Goal: Transaction & Acquisition: Obtain resource

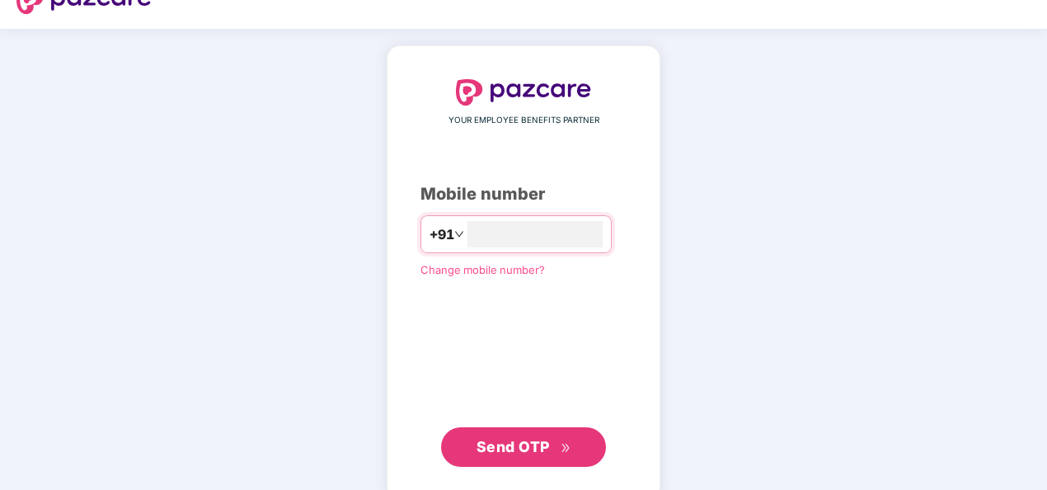
scroll to position [31, 0]
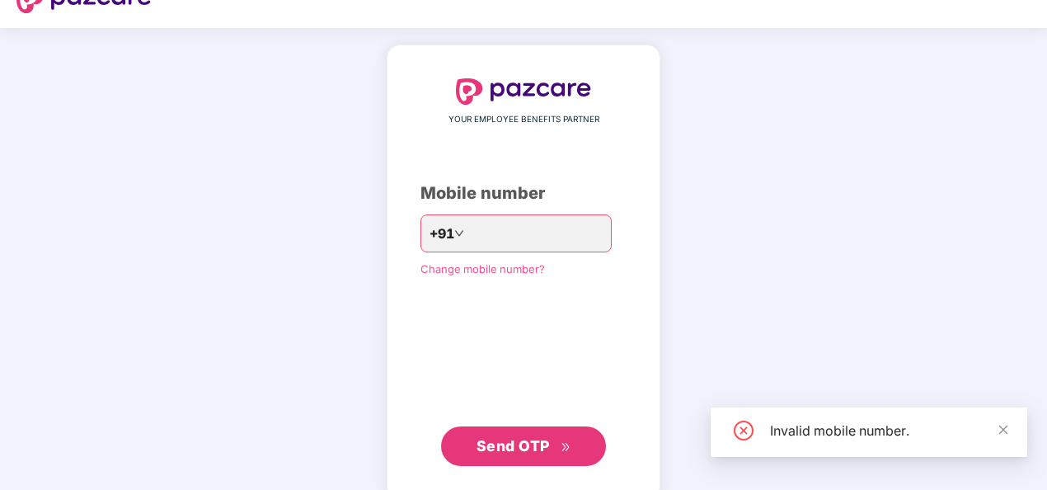
click at [516, 453] on span "Send OTP" at bounding box center [513, 445] width 73 height 17
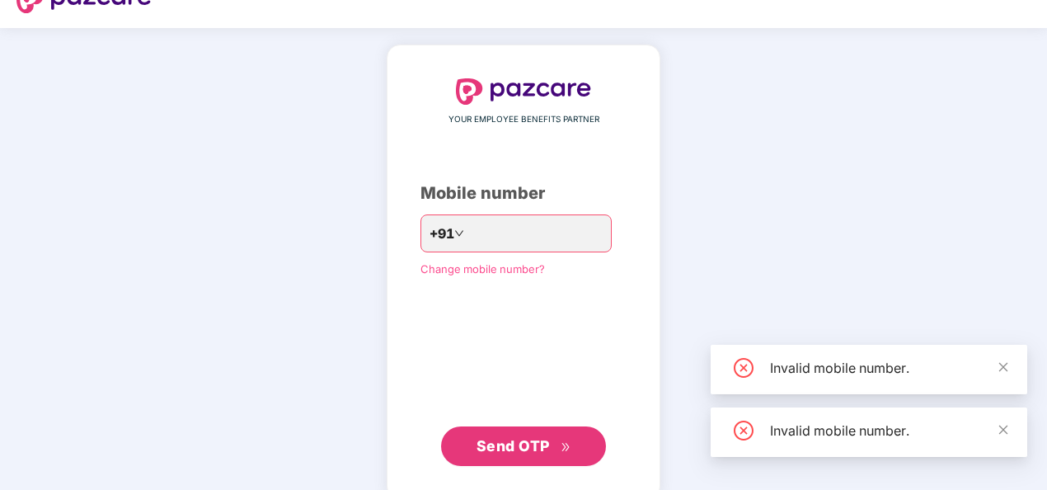
click at [516, 453] on span "Send OTP" at bounding box center [513, 445] width 73 height 17
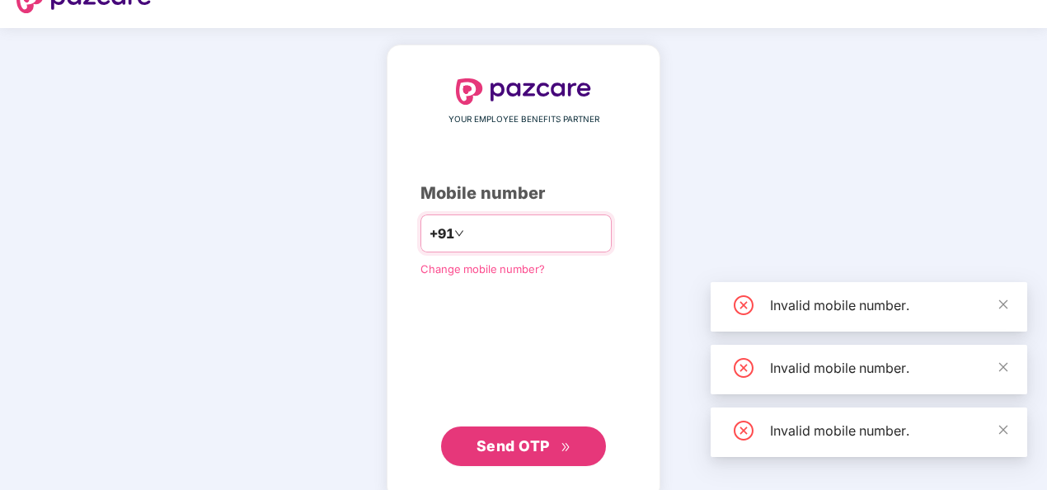
click at [505, 226] on input "**" at bounding box center [534, 233] width 135 height 26
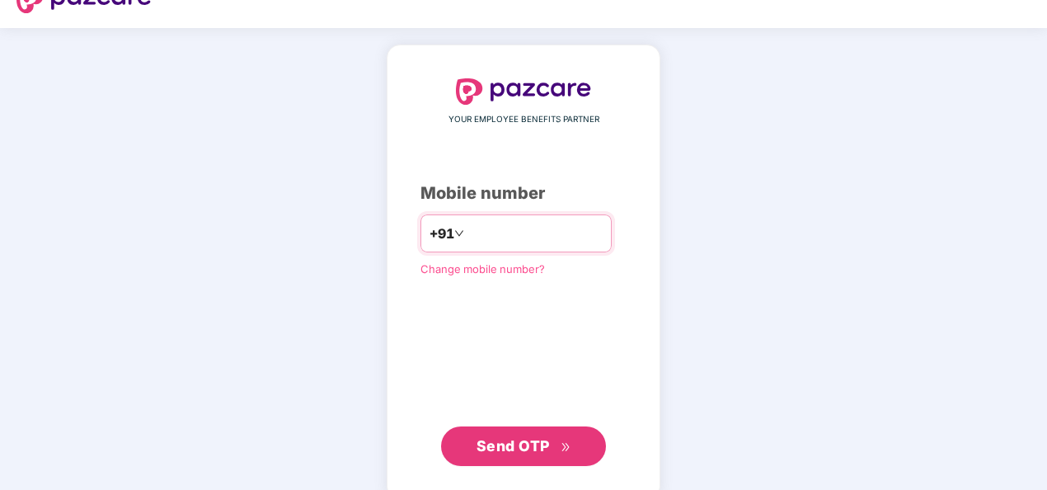
click at [467, 229] on input "**********" at bounding box center [534, 233] width 135 height 26
type input "**********"
click at [521, 453] on span "Send OTP" at bounding box center [524, 445] width 95 height 23
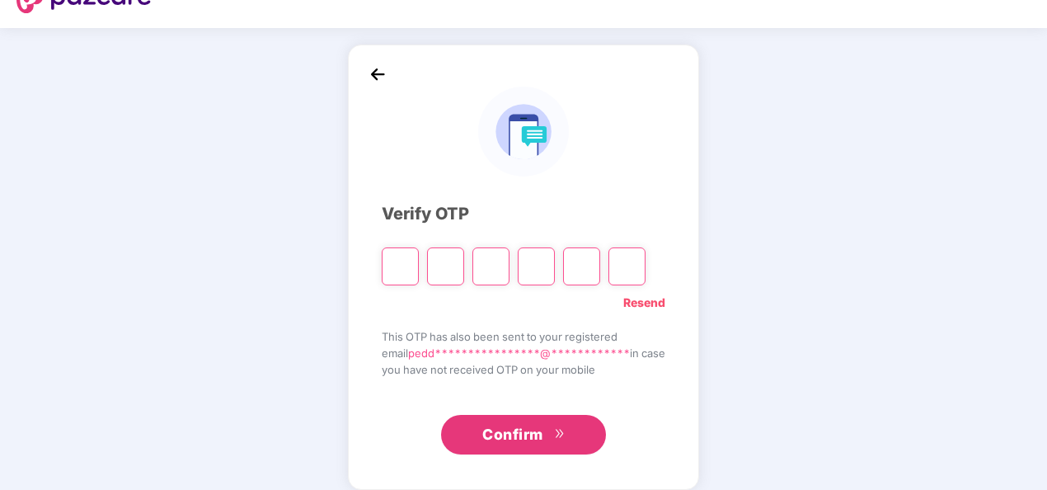
type input "*"
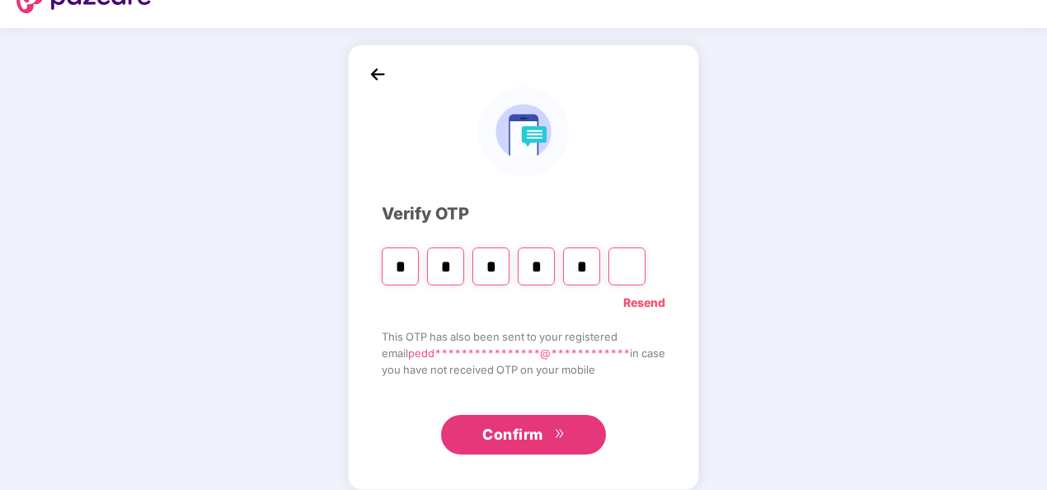
type input "*"
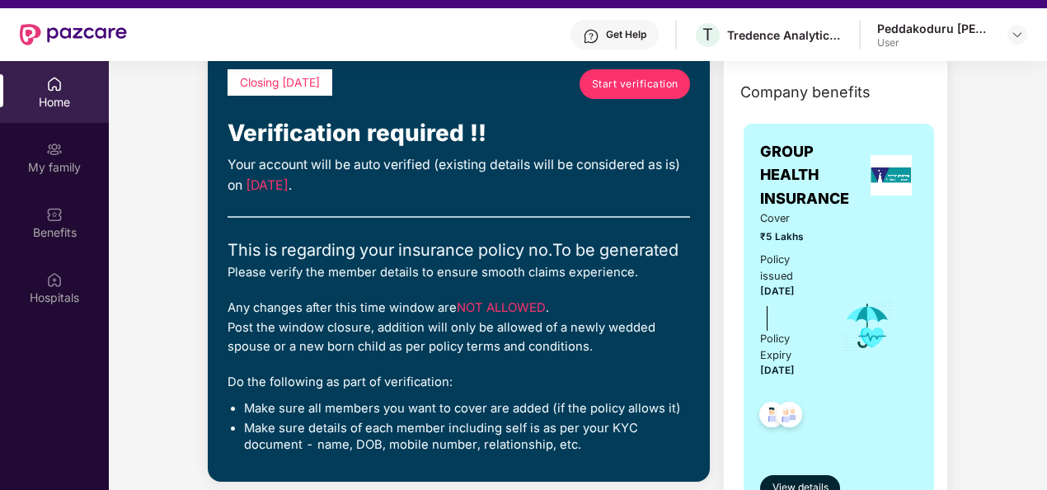
scroll to position [183, 0]
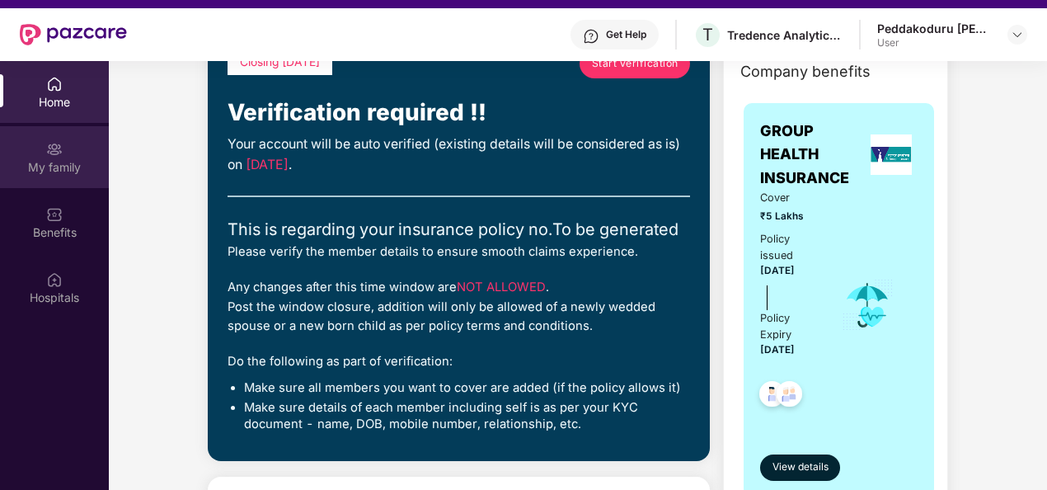
click at [77, 148] on div "My family" at bounding box center [54, 157] width 109 height 62
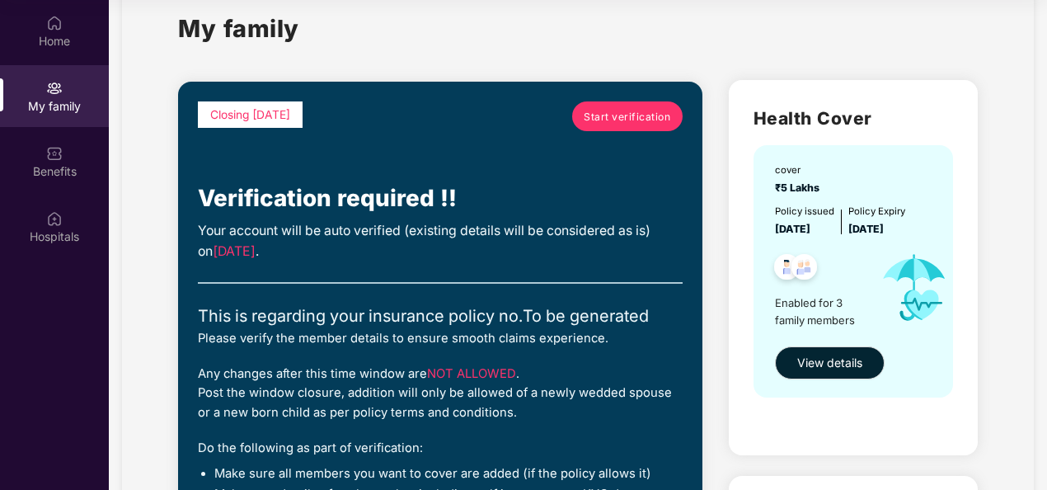
scroll to position [31, 0]
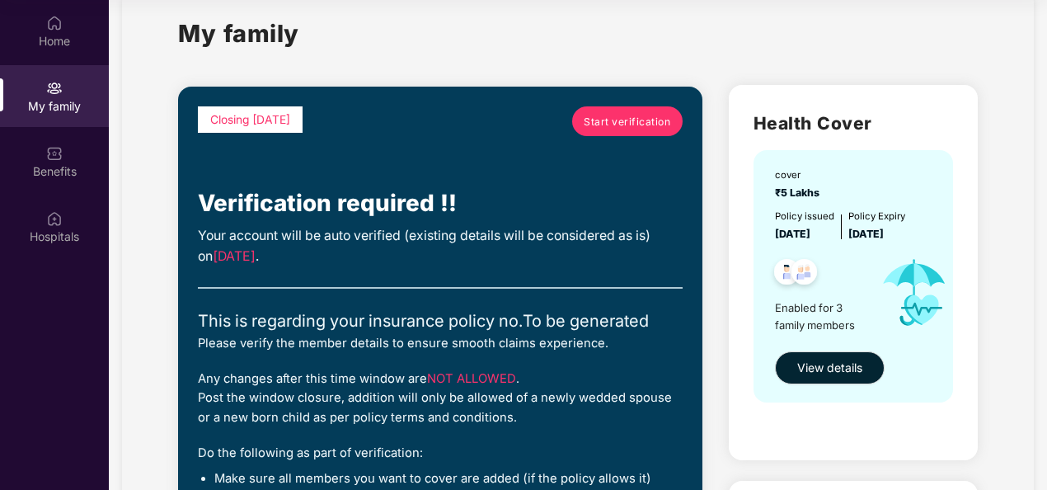
click at [610, 120] on span "Start verification" at bounding box center [627, 122] width 87 height 16
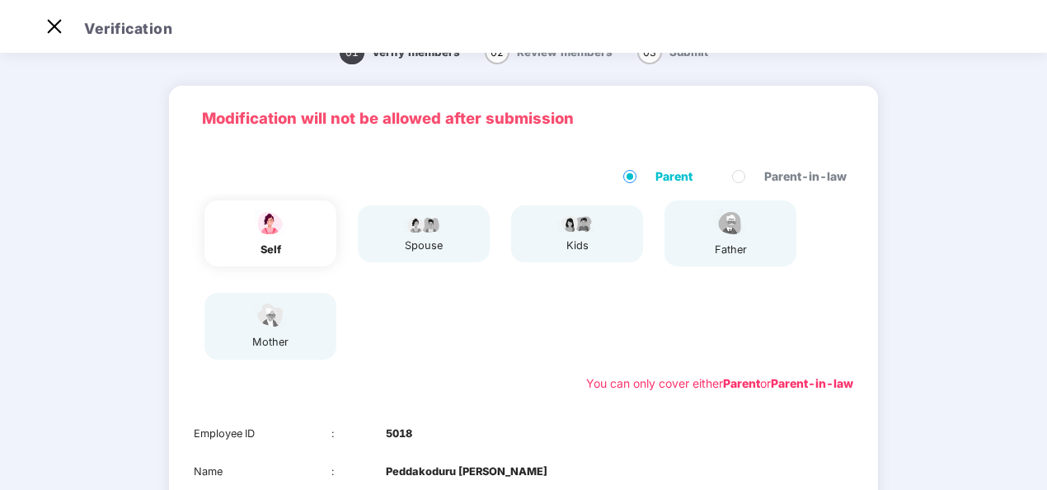
scroll to position [40, 0]
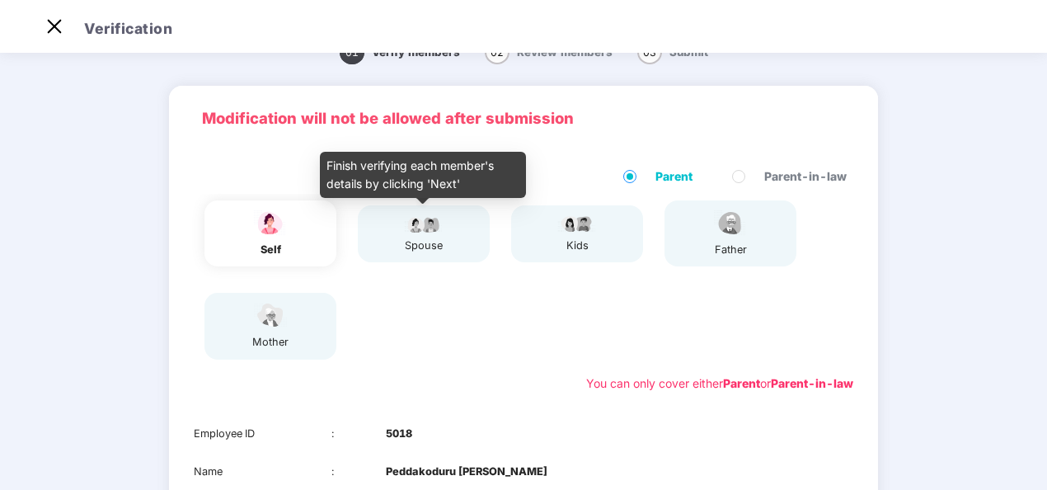
click at [415, 242] on div "spouse" at bounding box center [423, 245] width 41 height 16
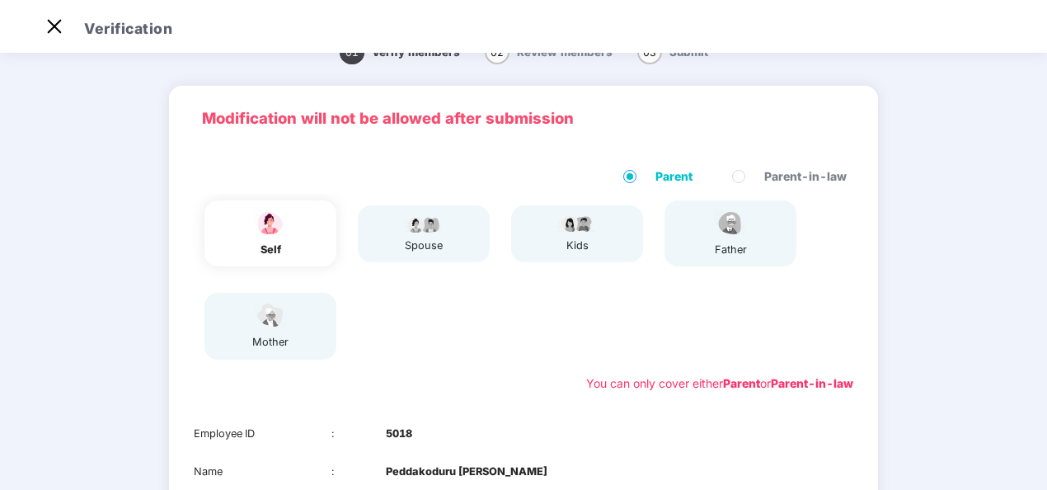
click at [531, 335] on div "self spouse kids father mother" at bounding box center [523, 280] width 673 height 172
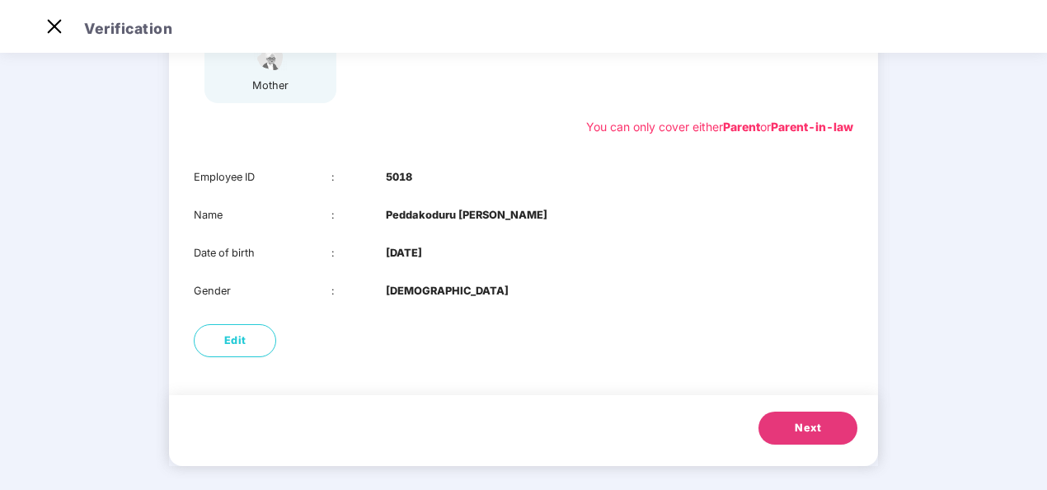
scroll to position [297, 0]
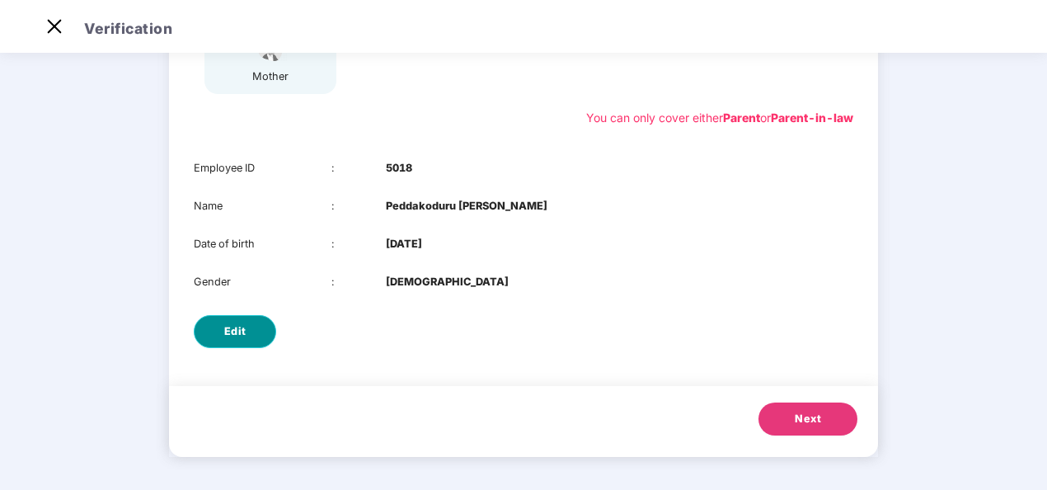
click at [236, 326] on span "Edit" at bounding box center [235, 331] width 22 height 16
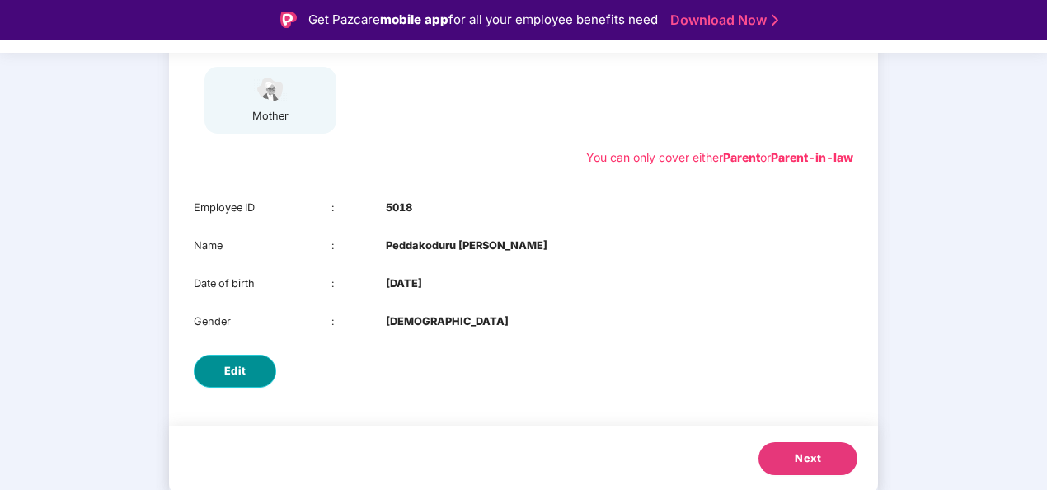
select select "******"
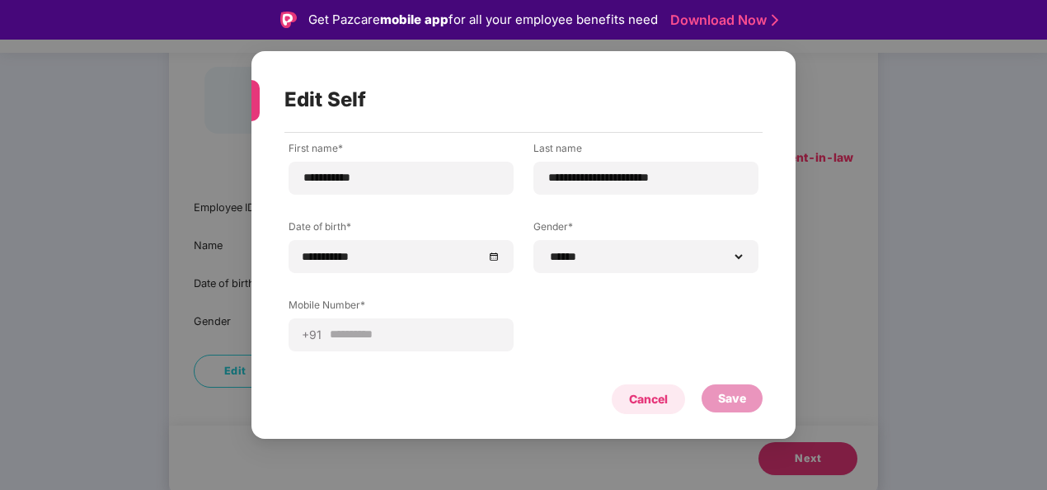
click at [655, 407] on div "Cancel" at bounding box center [648, 399] width 39 height 18
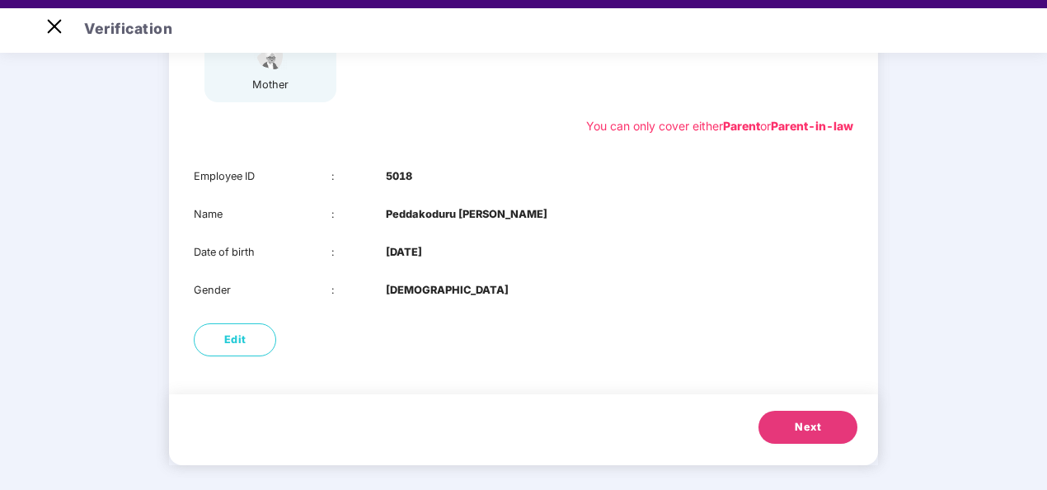
scroll to position [32, 0]
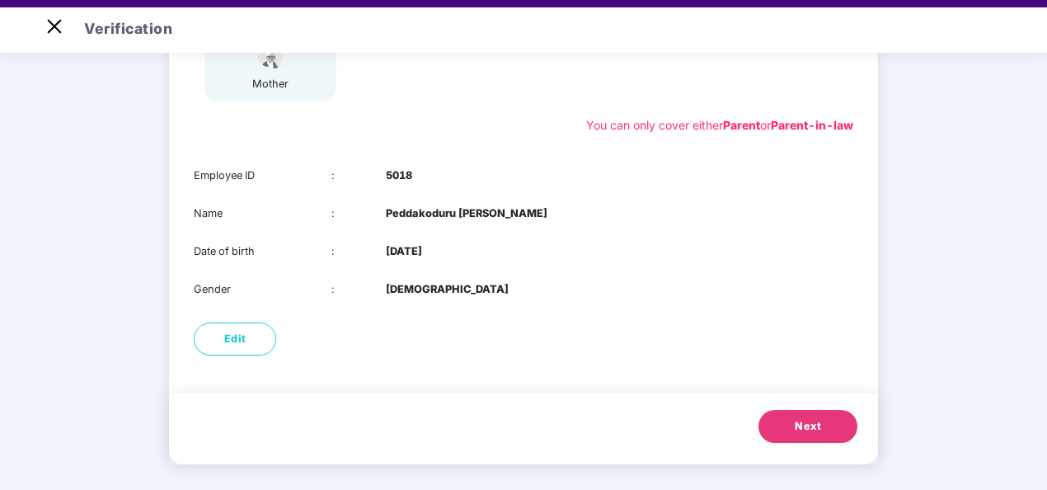
click at [793, 416] on button "Next" at bounding box center [807, 426] width 99 height 33
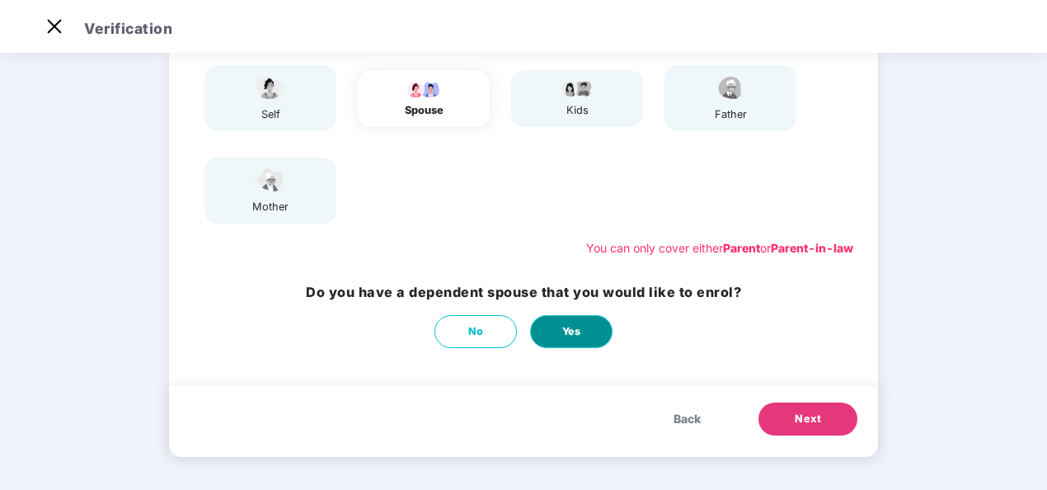
click at [563, 326] on span "Yes" at bounding box center [571, 331] width 19 height 16
select select "****"
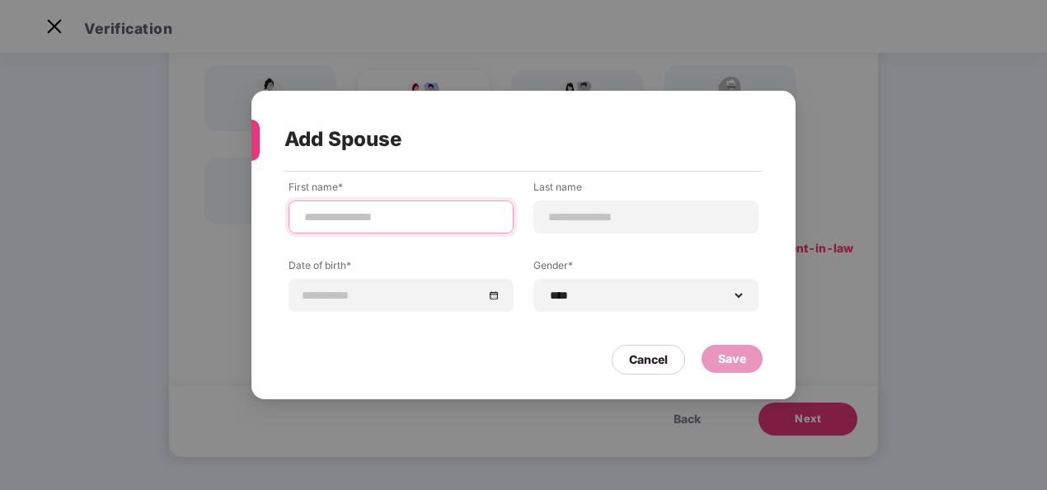
click at [444, 209] on input at bounding box center [401, 217] width 197 height 17
type input "*****"
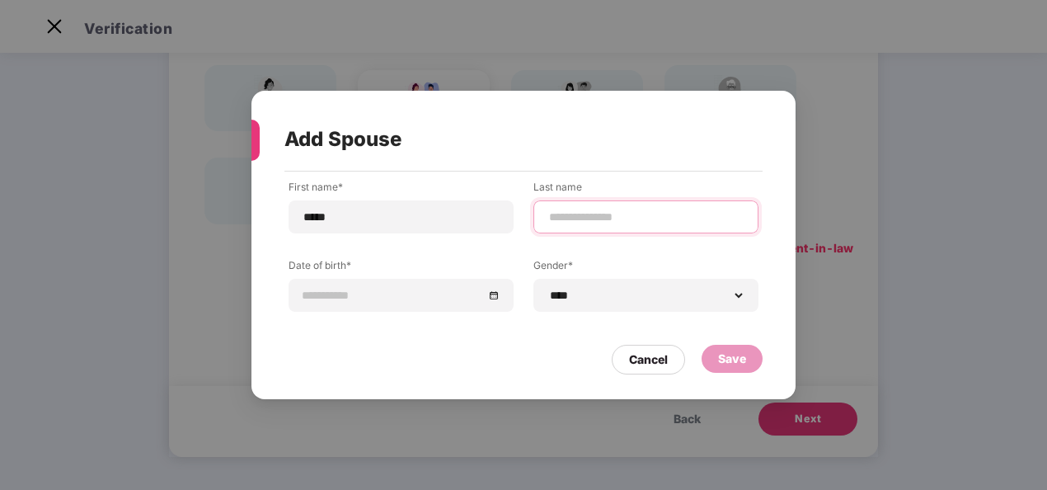
click at [630, 214] on input at bounding box center [645, 217] width 197 height 17
type input "******"
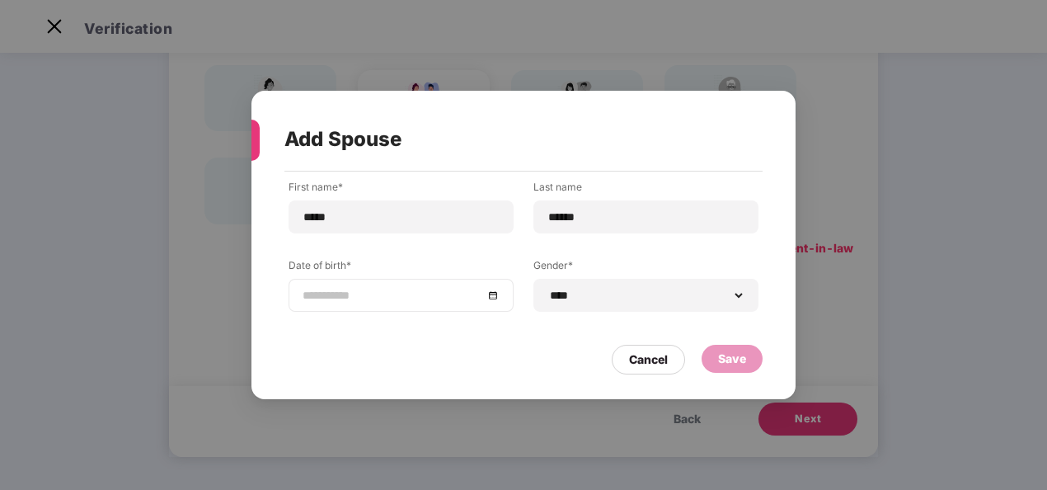
click at [355, 289] on input at bounding box center [393, 295] width 181 height 18
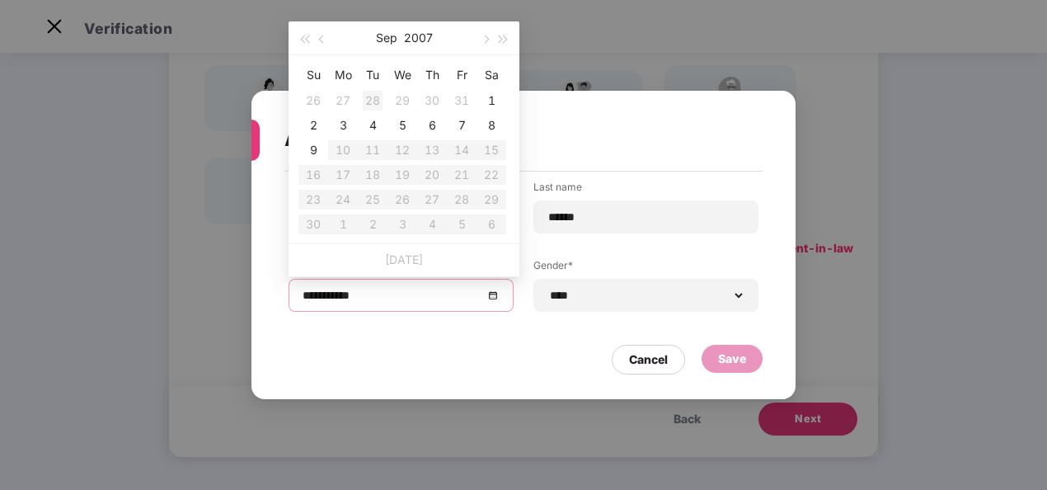
type input "**********"
click at [417, 40] on button "2007" at bounding box center [418, 37] width 29 height 33
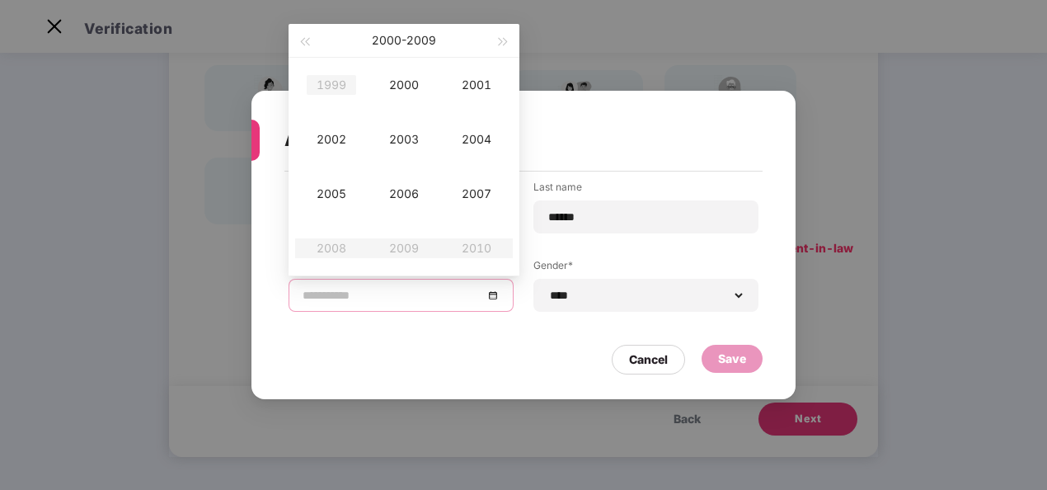
type input "**********"
click at [305, 40] on span "button" at bounding box center [304, 42] width 8 height 8
type input "**********"
click at [338, 195] on div "1995" at bounding box center [331, 194] width 49 height 20
type input "**********"
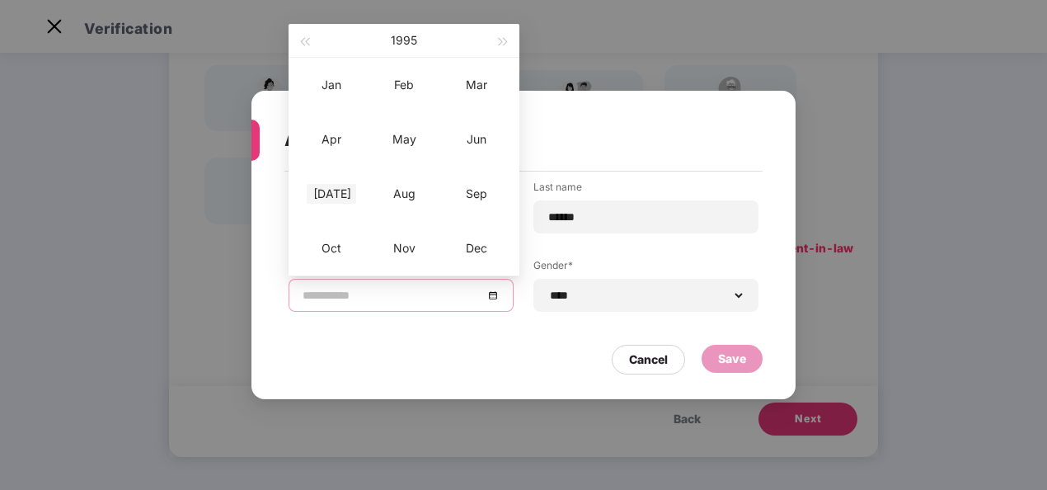
click at [333, 200] on div "[DATE]" at bounding box center [331, 194] width 49 height 20
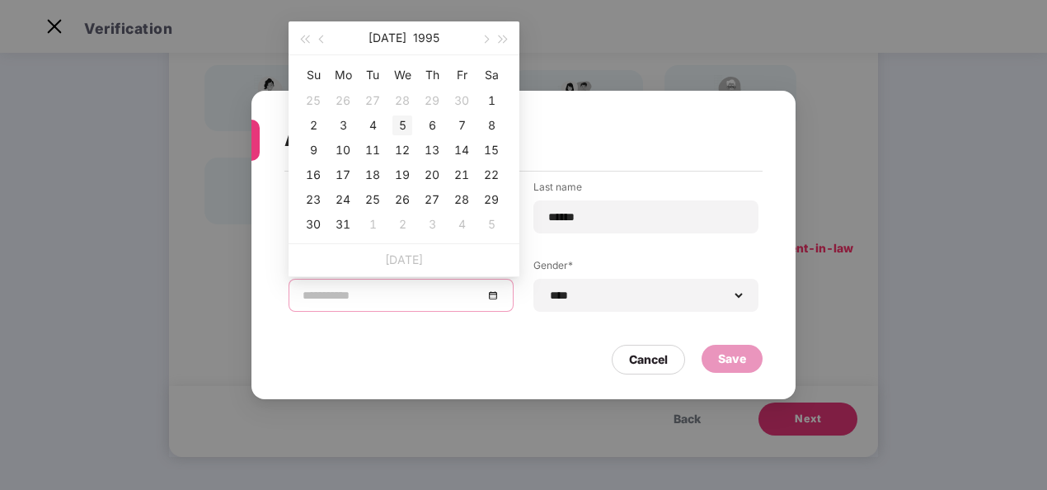
type input "**********"
click at [401, 127] on div "5" at bounding box center [402, 125] width 20 height 20
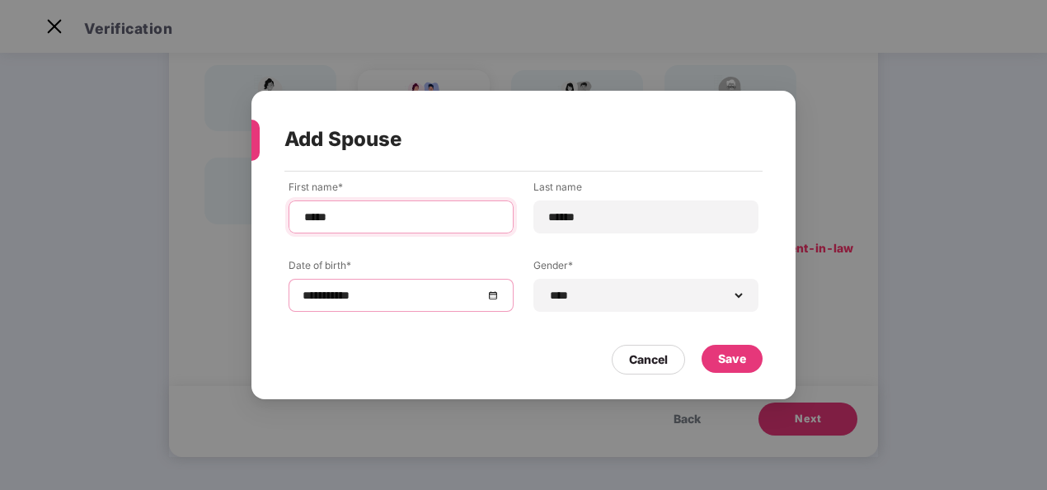
click at [303, 218] on input "*****" at bounding box center [401, 217] width 197 height 17
type input "*******"
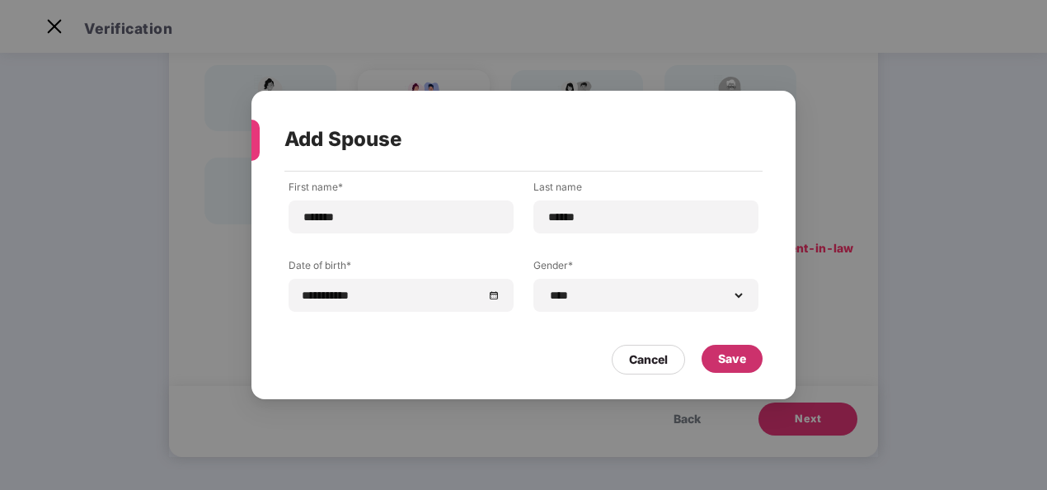
click at [741, 358] on div "Save" at bounding box center [732, 359] width 28 height 18
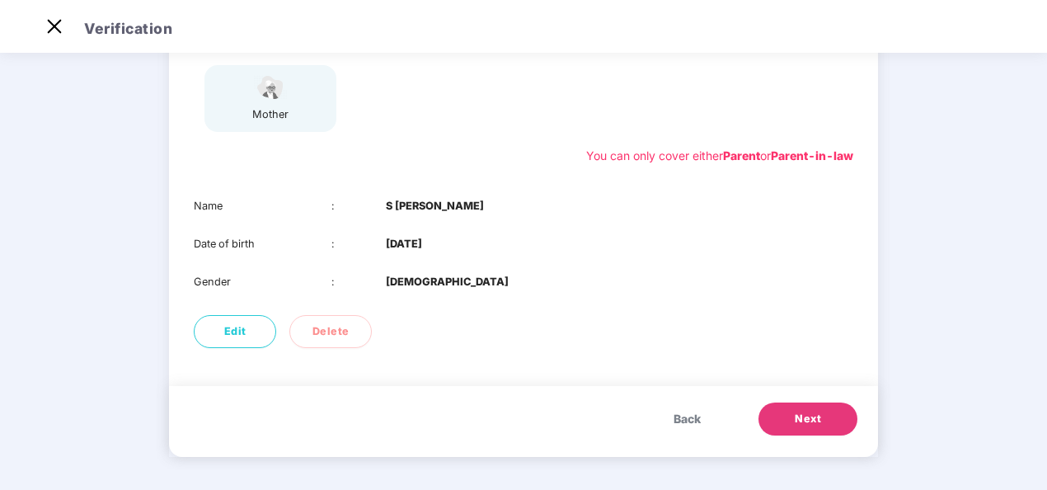
scroll to position [259, 0]
click at [796, 420] on span "Next" at bounding box center [808, 419] width 26 height 16
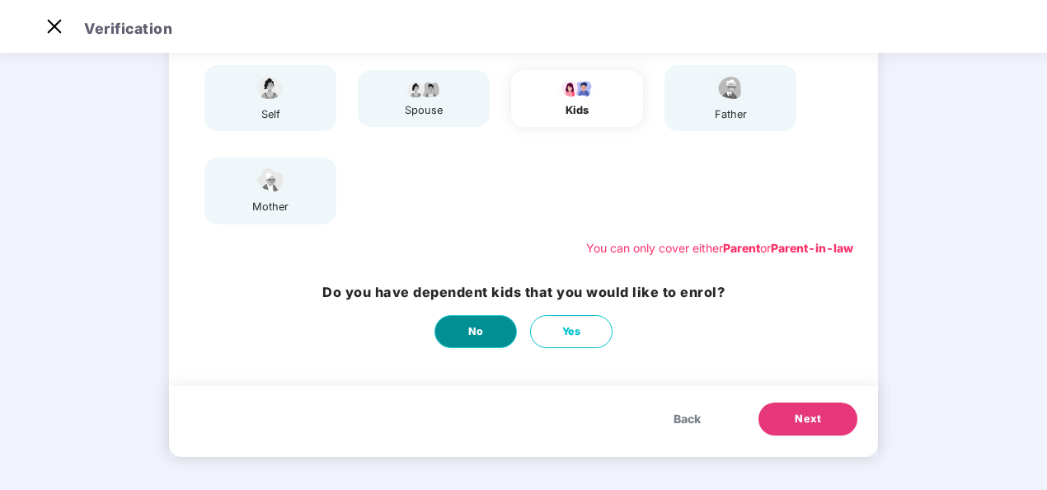
click at [473, 333] on span "No" at bounding box center [476, 331] width 16 height 16
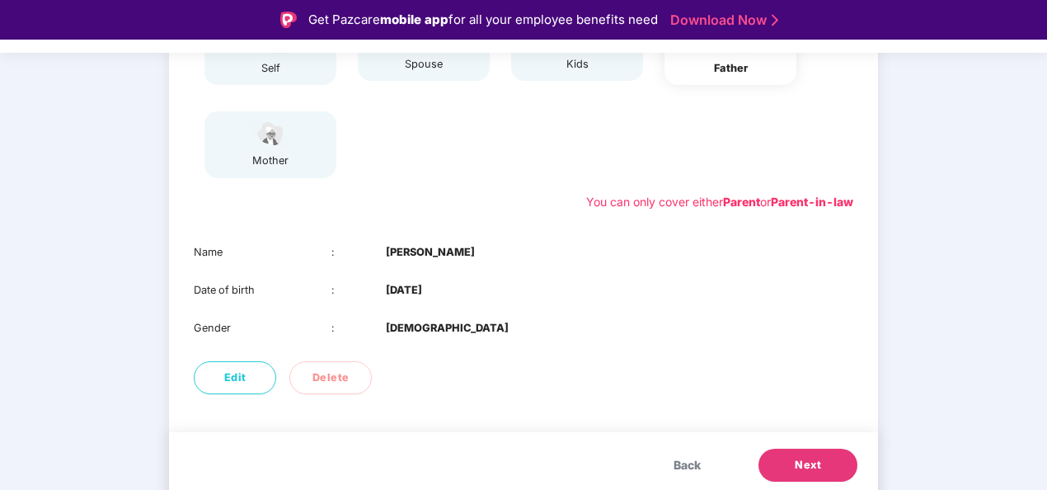
scroll to position [259, 0]
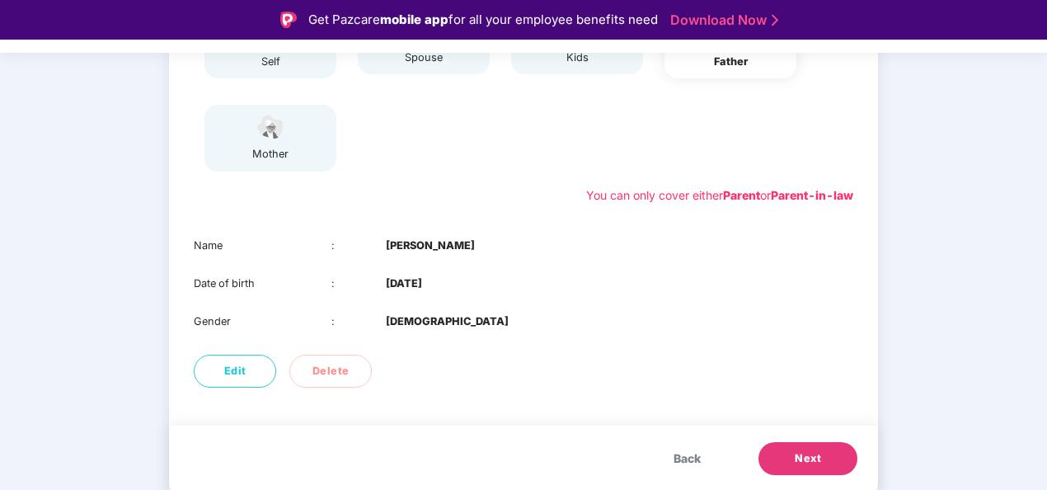
click at [817, 462] on span "Next" at bounding box center [808, 458] width 26 height 16
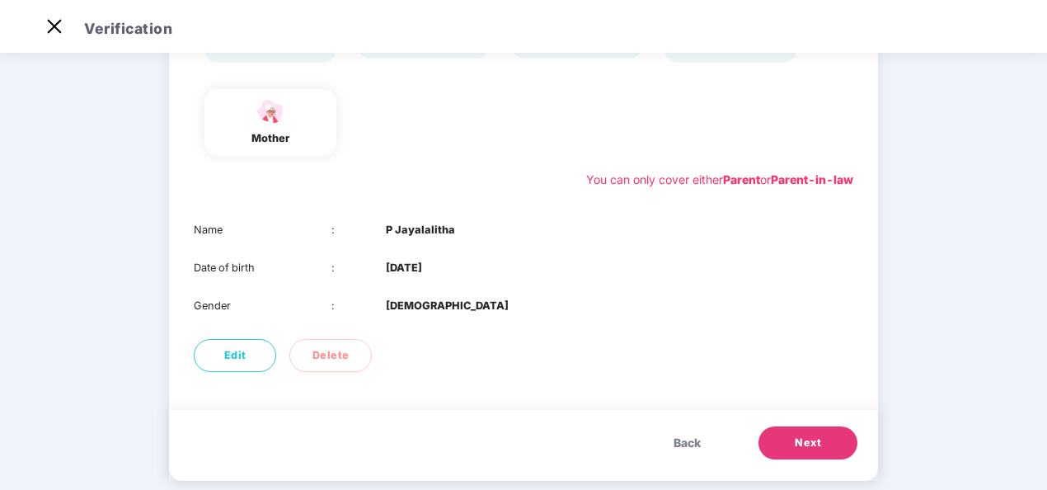
scroll to position [240, 0]
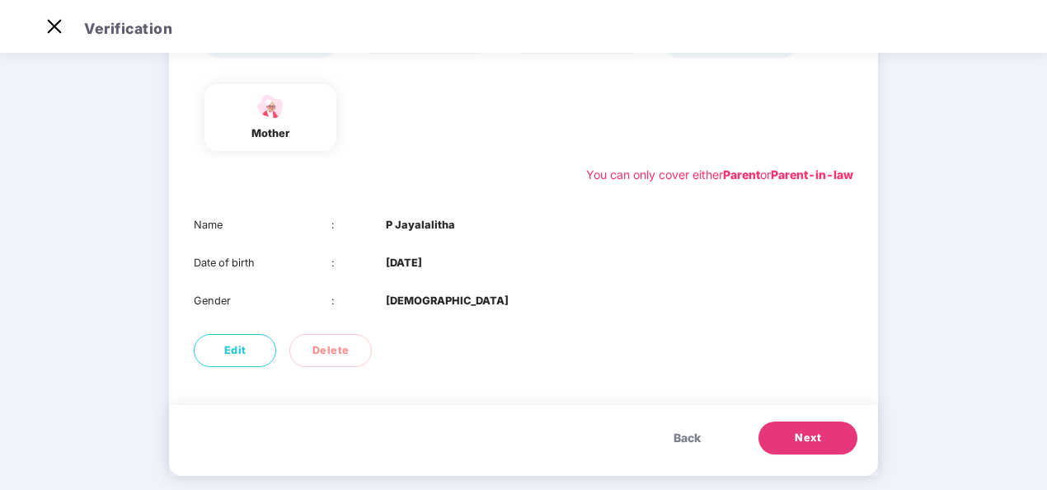
click at [814, 437] on span "Next" at bounding box center [808, 438] width 26 height 16
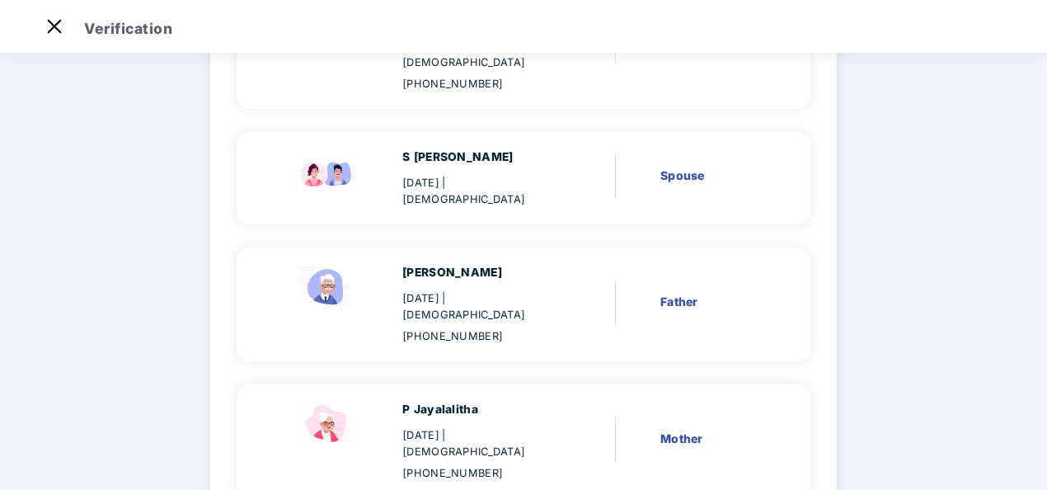
scroll to position [0, 0]
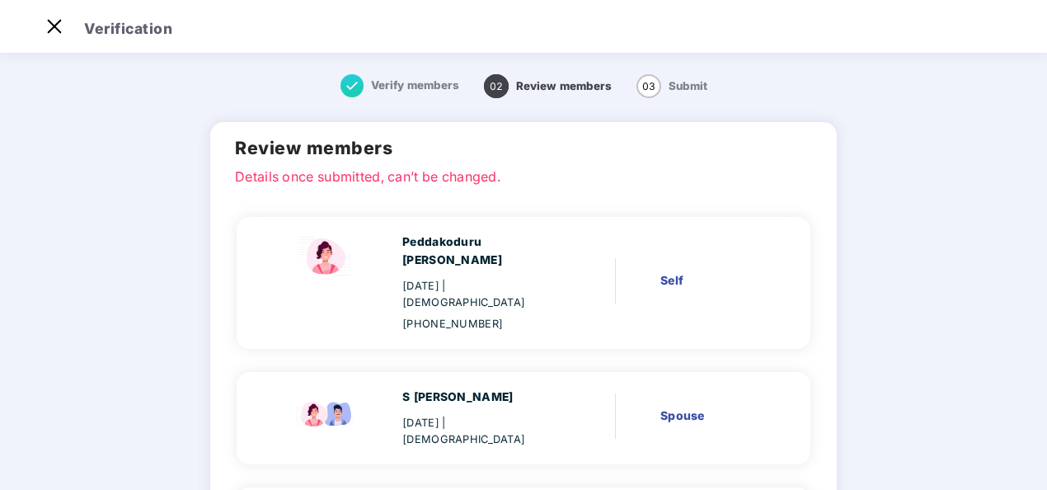
click at [892, 299] on div "Verify members 02 Review members 03 Submit Review members Details once submitte…" at bounding box center [524, 467] width 752 height 819
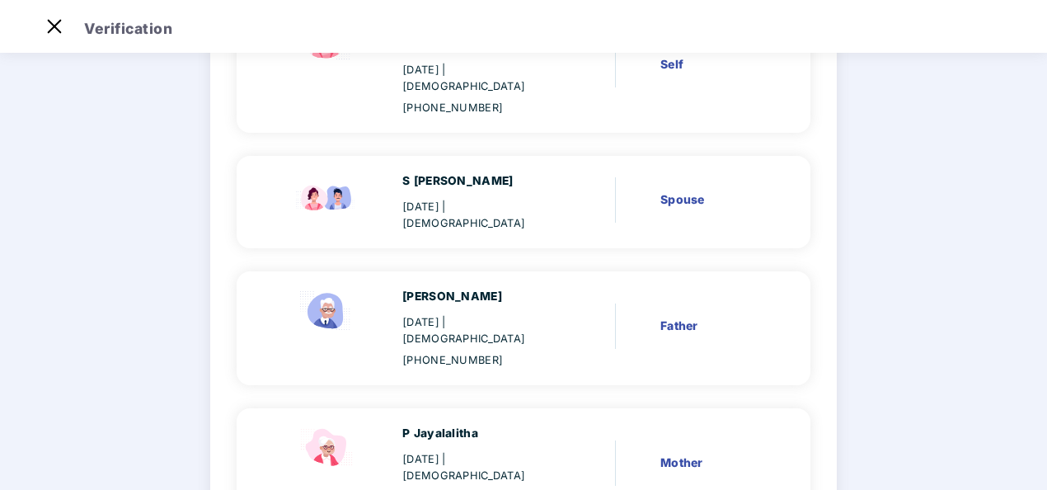
scroll to position [335, 0]
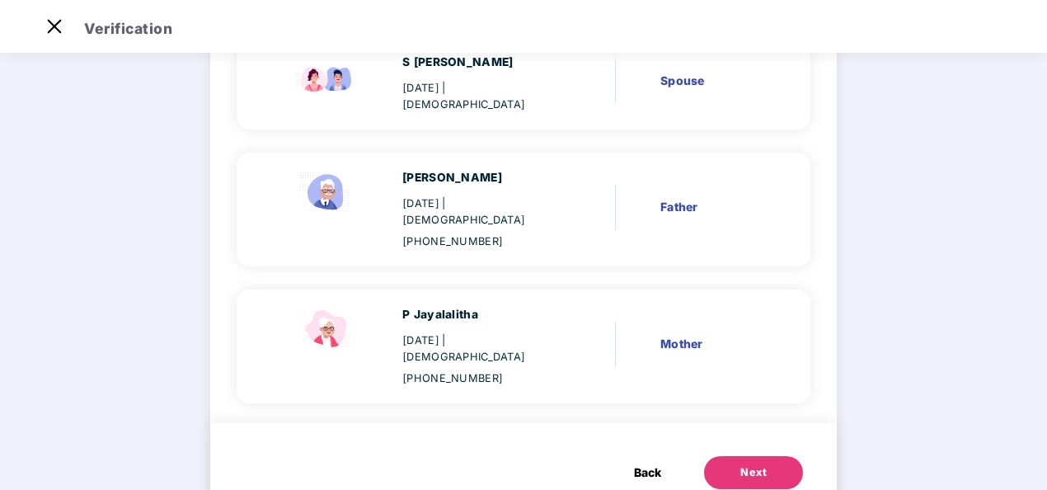
click at [767, 464] on div "Next" at bounding box center [753, 472] width 26 height 16
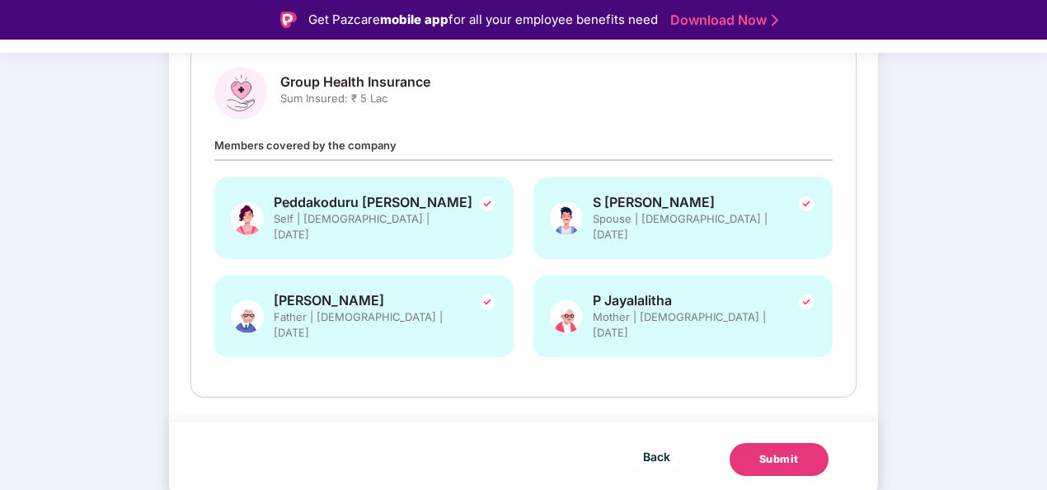
scroll to position [248, 0]
click at [779, 455] on div "Submit" at bounding box center [779, 459] width 40 height 16
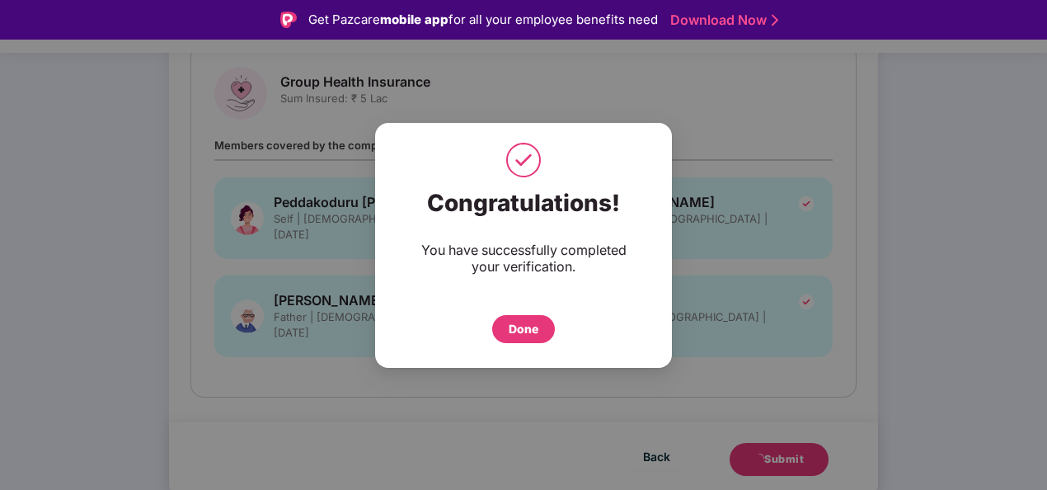
click at [516, 333] on div "Done" at bounding box center [524, 329] width 30 height 18
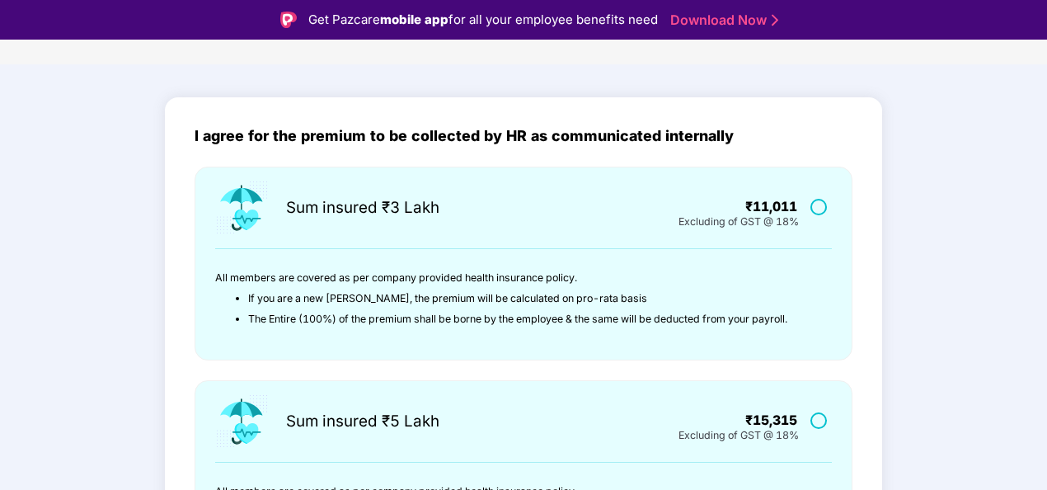
scroll to position [82, 0]
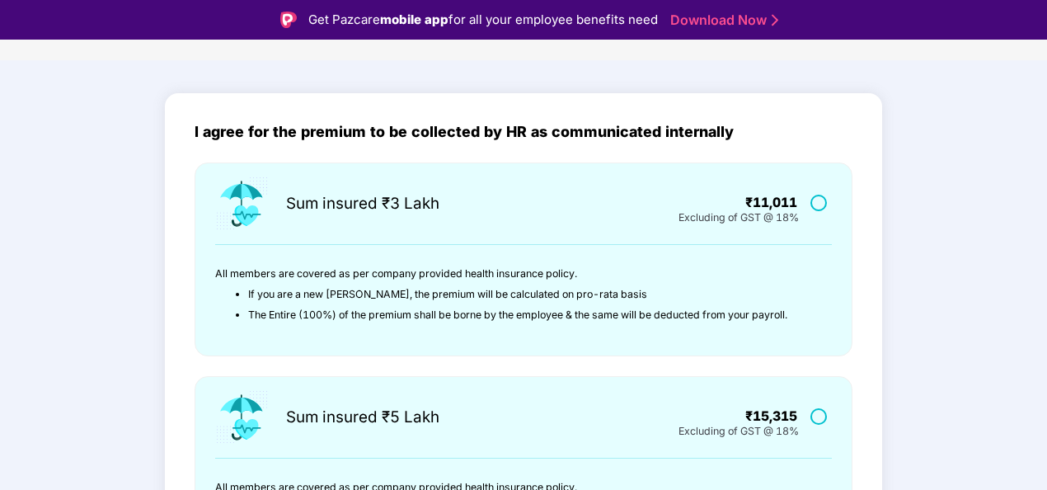
click at [820, 205] on label at bounding box center [820, 202] width 21 height 14
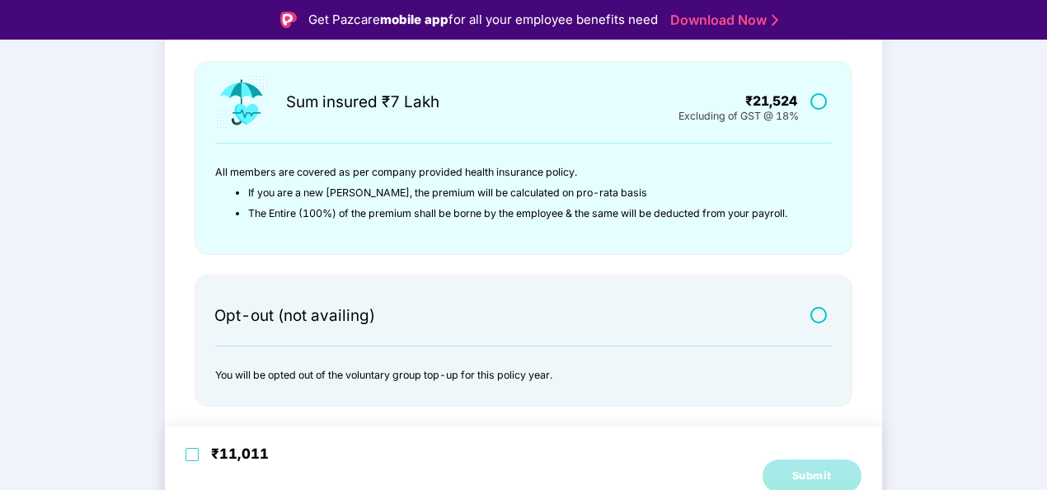
scroll to position [40, 0]
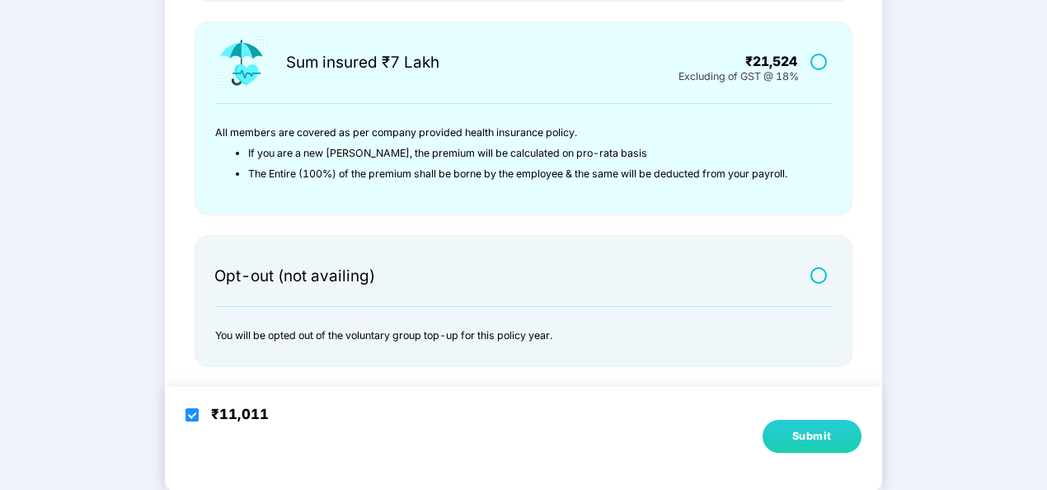
click at [801, 422] on button "Submit" at bounding box center [812, 436] width 99 height 33
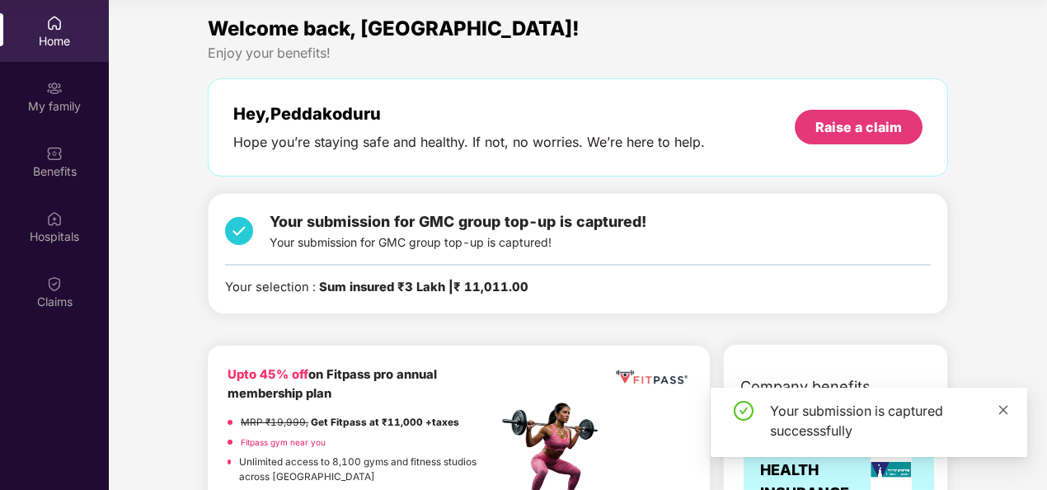
click at [1002, 409] on icon "close" at bounding box center [1004, 410] width 12 height 12
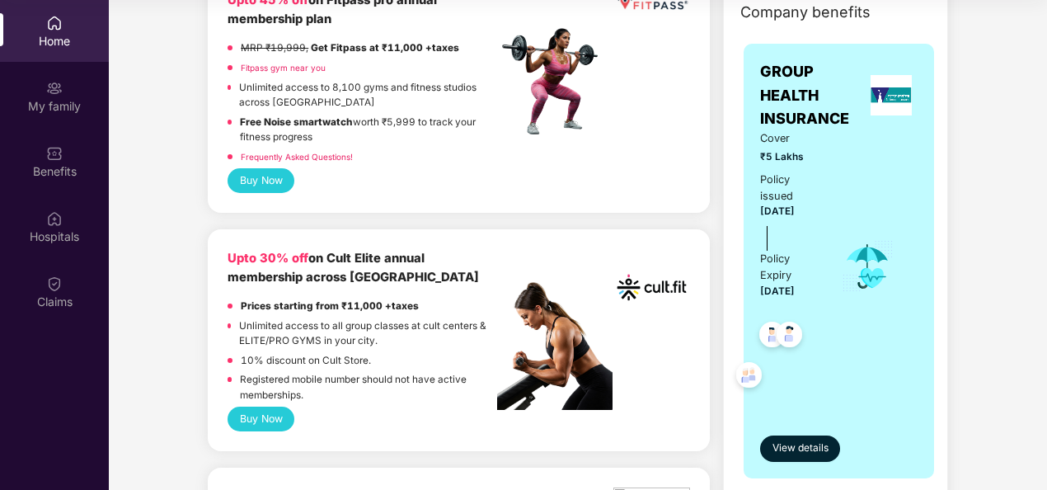
scroll to position [375, 0]
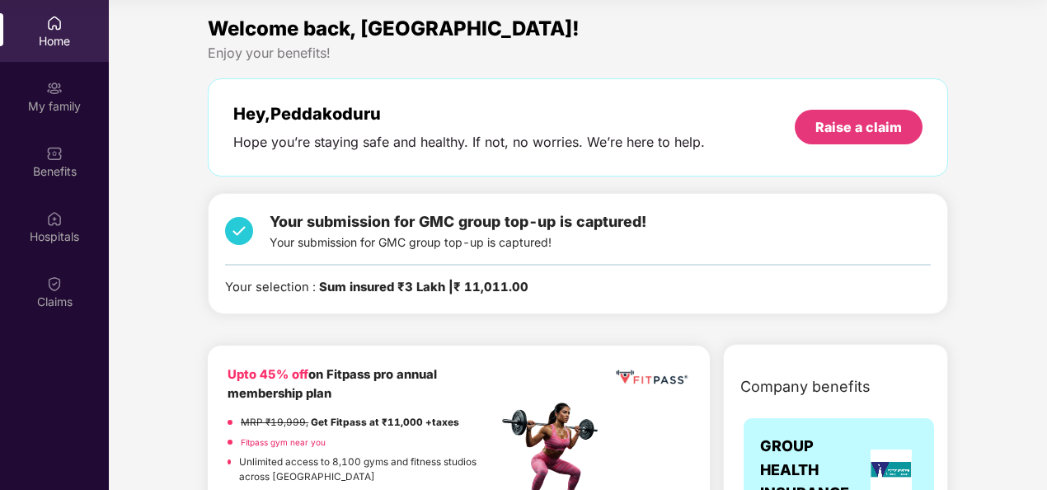
scroll to position [0, 0]
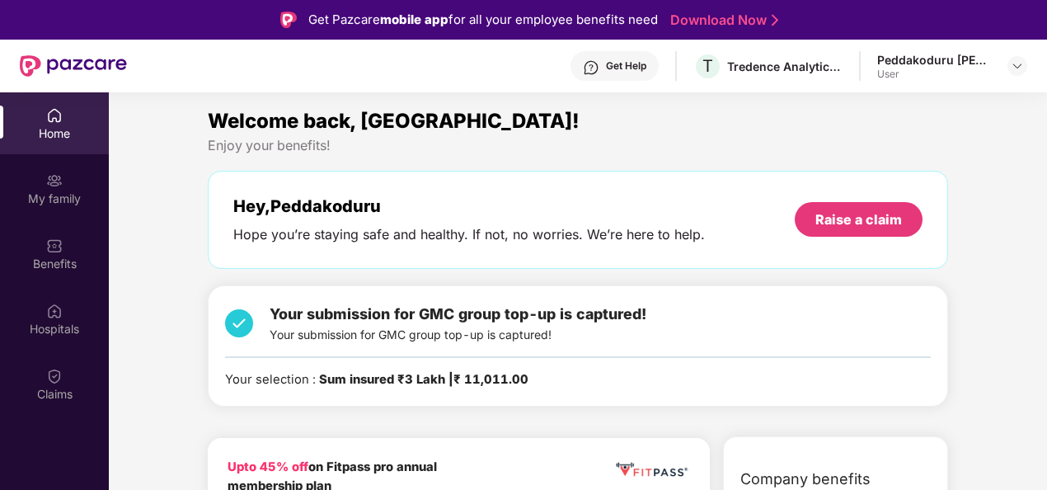
click at [923, 63] on div "Peddakoduru [PERSON_NAME]" at bounding box center [934, 60] width 115 height 16
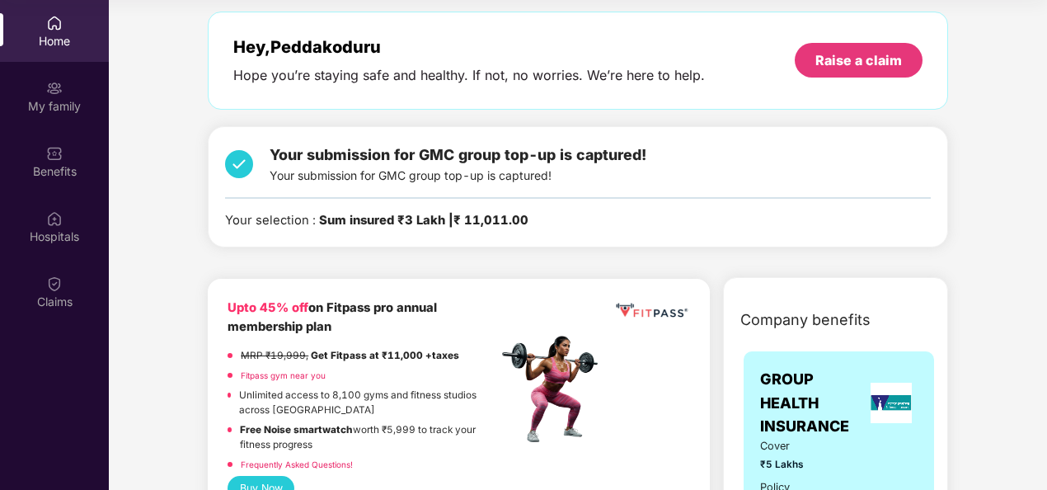
scroll to position [60, 0]
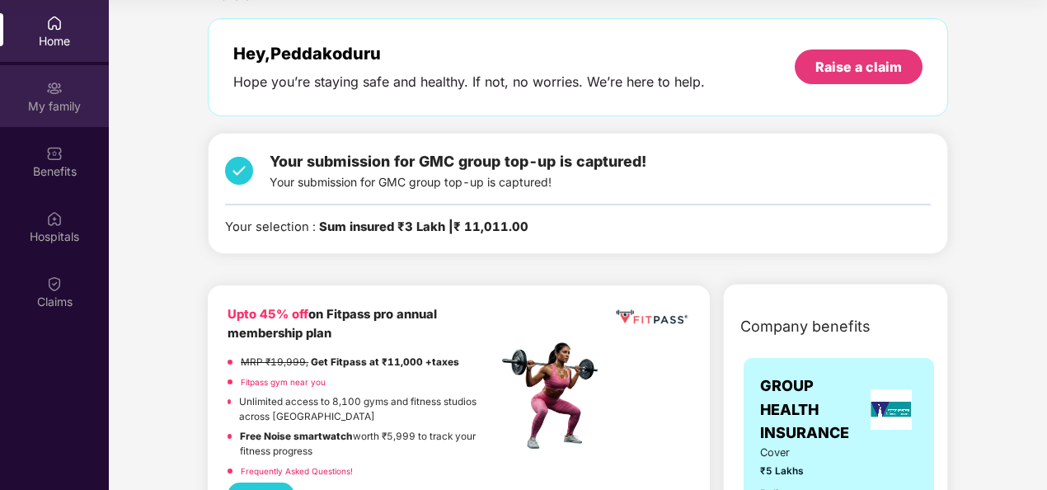
click at [51, 99] on div "My family" at bounding box center [54, 106] width 109 height 16
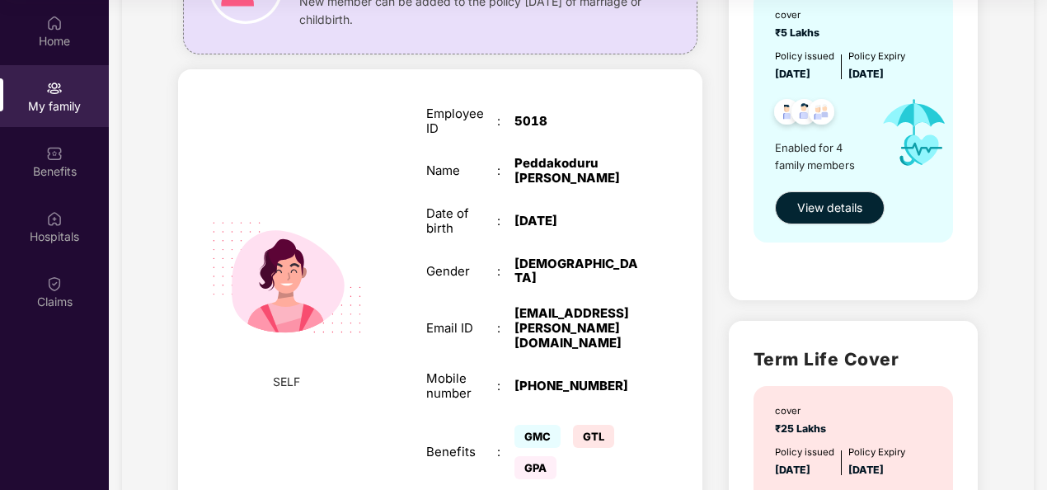
scroll to position [180, 0]
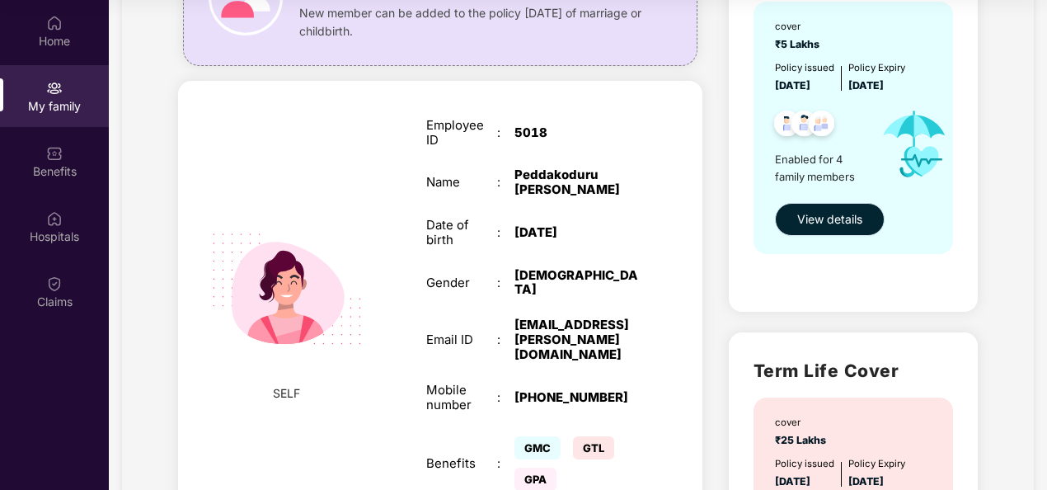
click at [838, 229] on button "View details" at bounding box center [830, 219] width 110 height 33
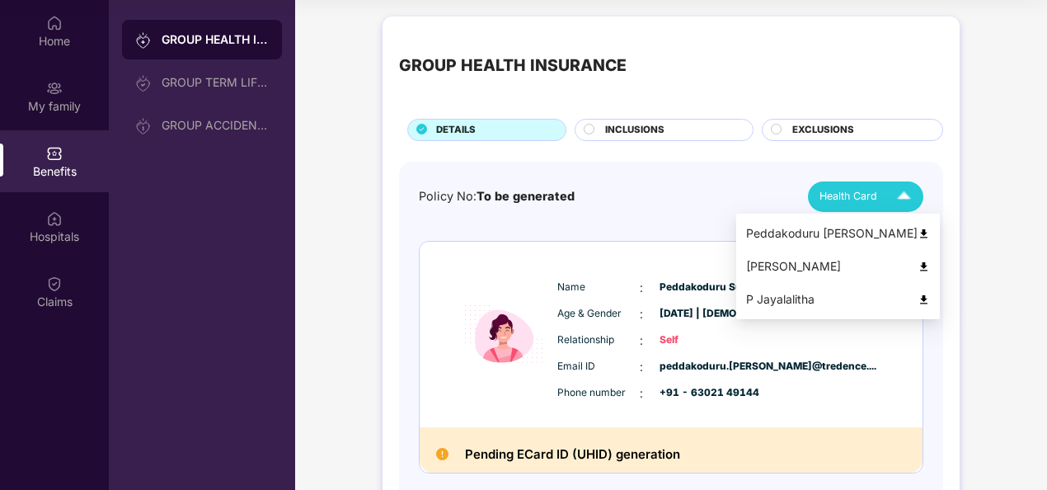
click at [856, 195] on span "Health Card" at bounding box center [848, 196] width 58 height 16
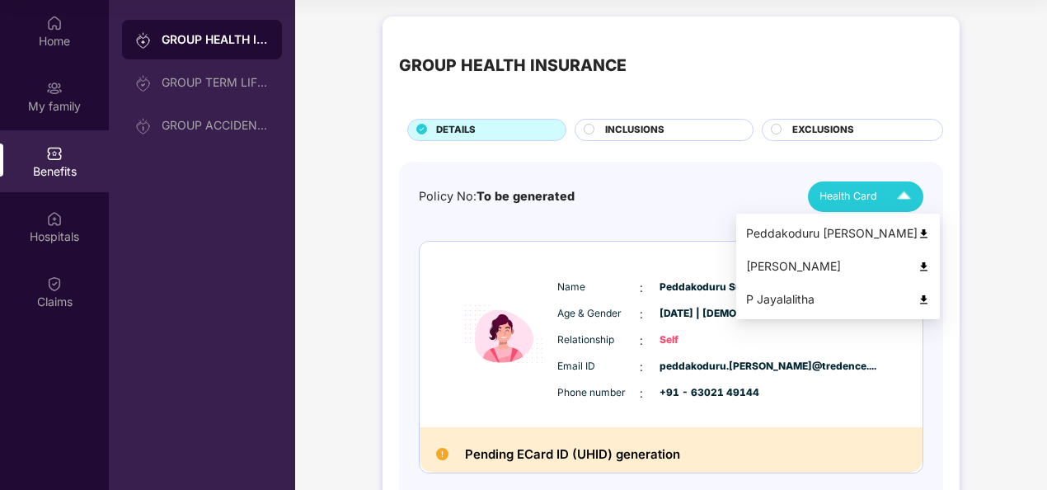
click at [930, 235] on img at bounding box center [924, 234] width 12 height 12
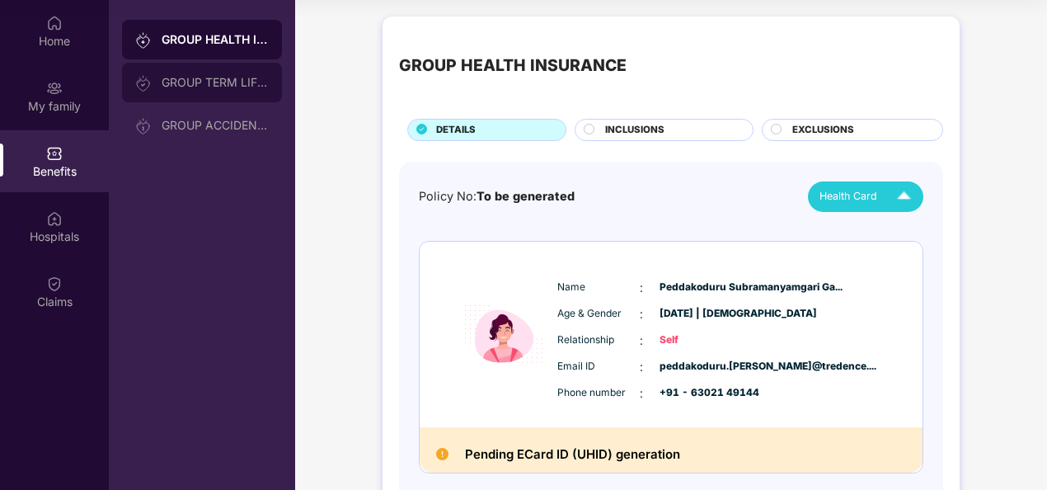
click at [215, 94] on div "GROUP TERM LIFE INSURANCE" at bounding box center [202, 83] width 160 height 40
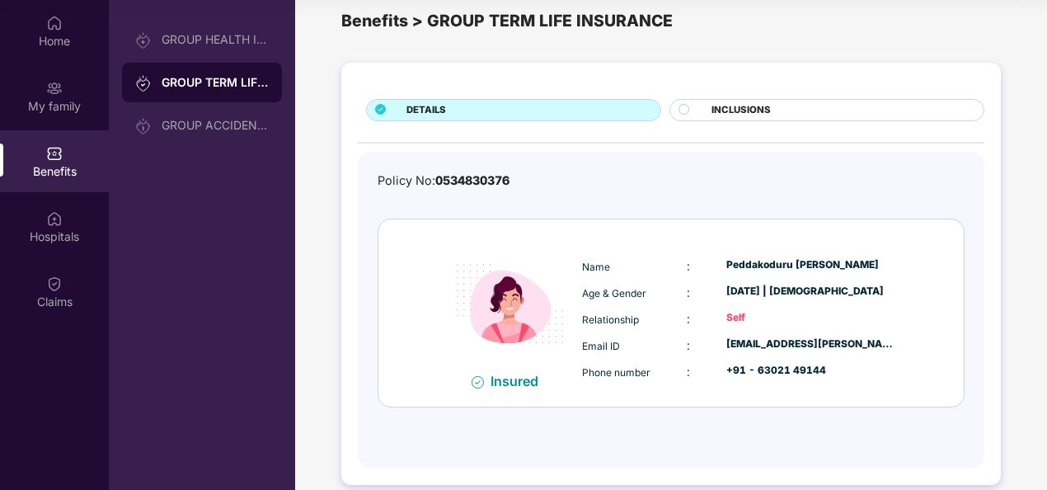
scroll to position [43, 0]
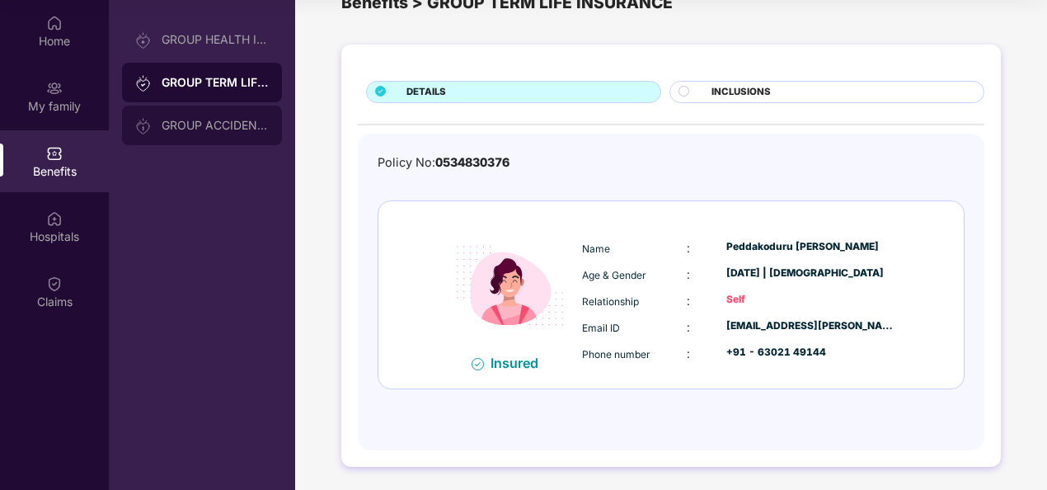
click at [203, 124] on div "GROUP ACCIDENTAL INSURANCE" at bounding box center [215, 125] width 107 height 13
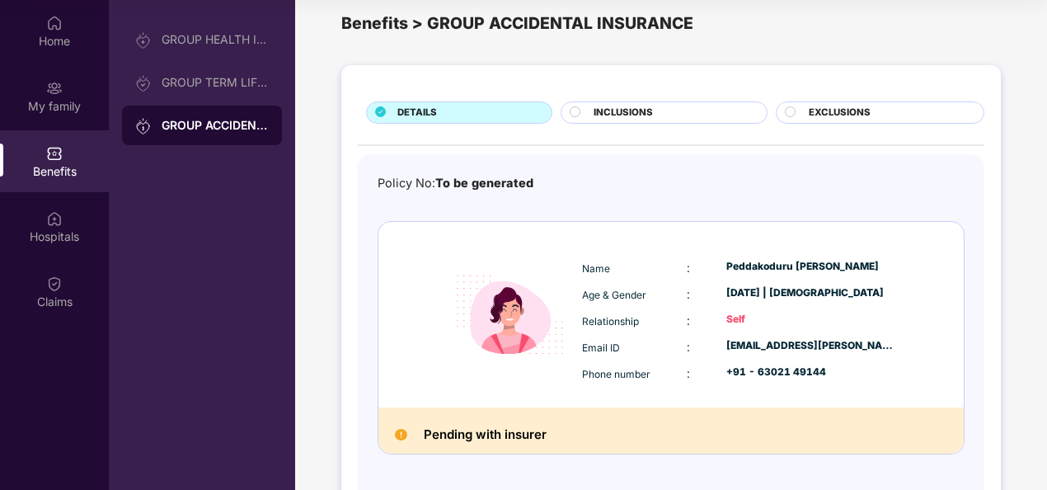
scroll to position [15, 0]
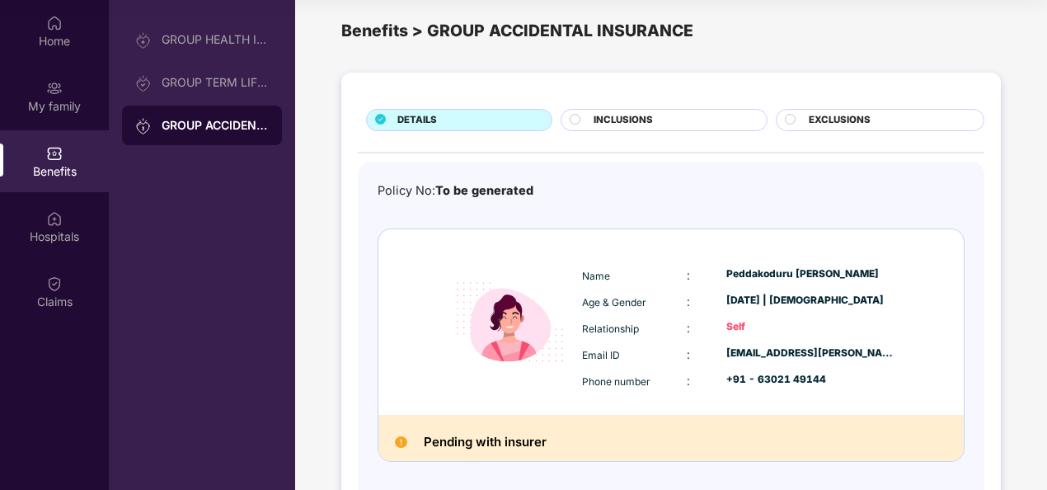
click at [602, 113] on span "INCLUSIONS" at bounding box center [623, 120] width 59 height 15
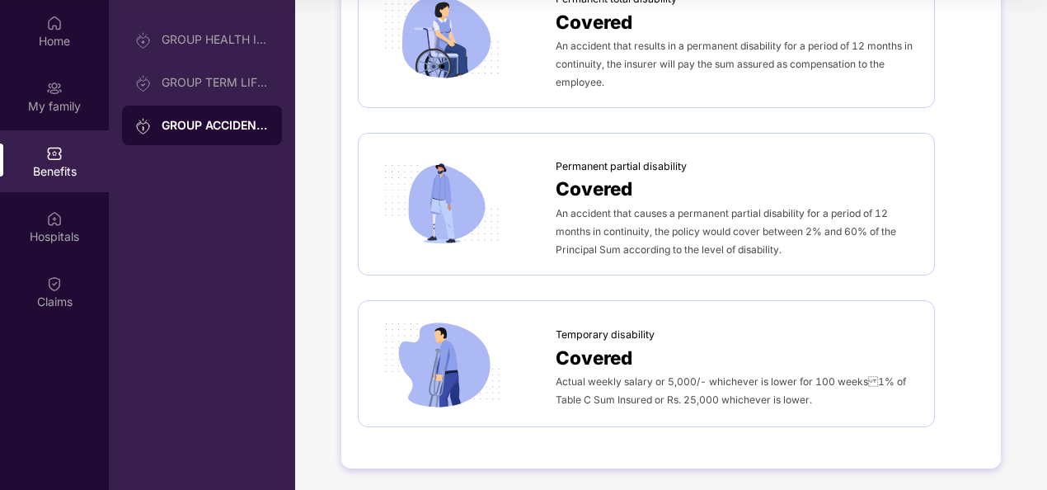
scroll to position [363, 0]
drag, startPoint x: 669, startPoint y: 413, endPoint x: 584, endPoint y: 375, distance: 93.8
click at [584, 375] on span "Actual weekly salary or 5,000/- whichever is lower for 100 weeks1% of Table C …" at bounding box center [731, 390] width 350 height 31
click at [843, 392] on div "Actual weekly salary or 5,000/- whichever is lower for 100 weeks1% of Table C …" at bounding box center [737, 390] width 362 height 36
click at [965, 344] on div "[MEDICAL_DATA] Covered The nominees are paid the principal sum as the [MEDICAL_…" at bounding box center [671, 121] width 627 height 614
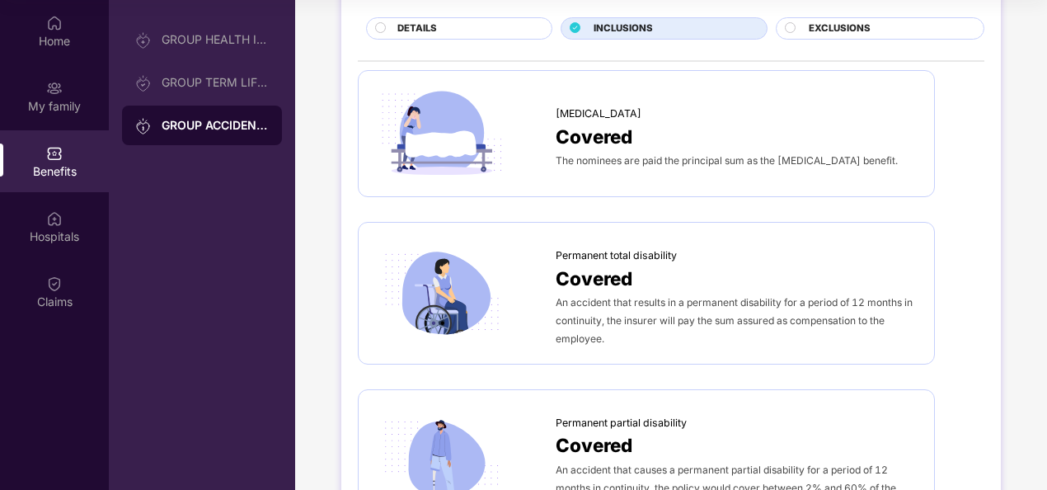
scroll to position [0, 0]
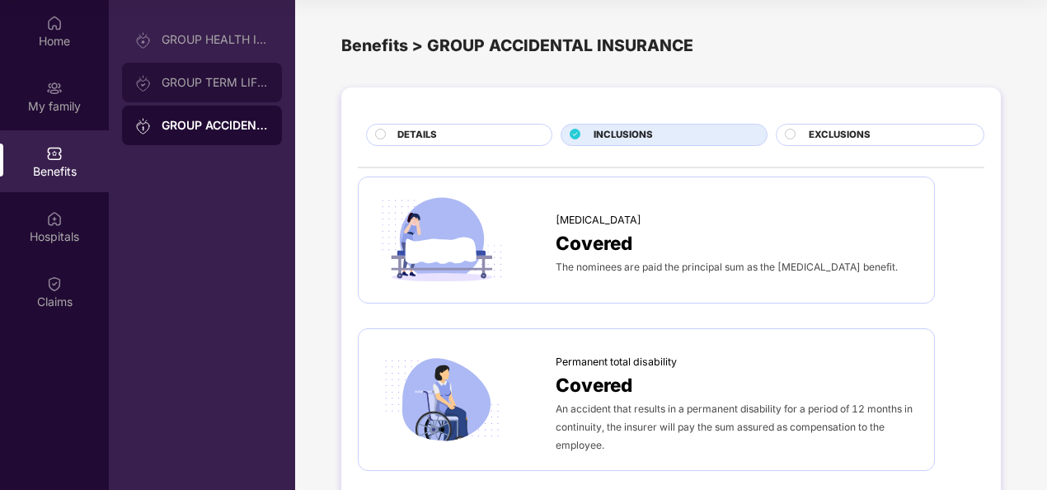
click at [237, 87] on div "GROUP TERM LIFE INSURANCE" at bounding box center [215, 82] width 107 height 13
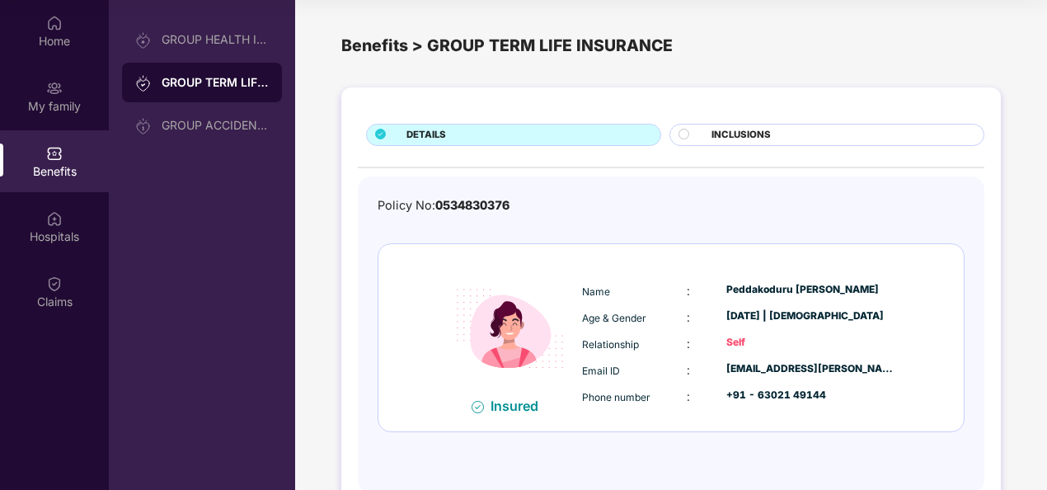
click at [737, 130] on span "INCLUSIONS" at bounding box center [740, 135] width 59 height 15
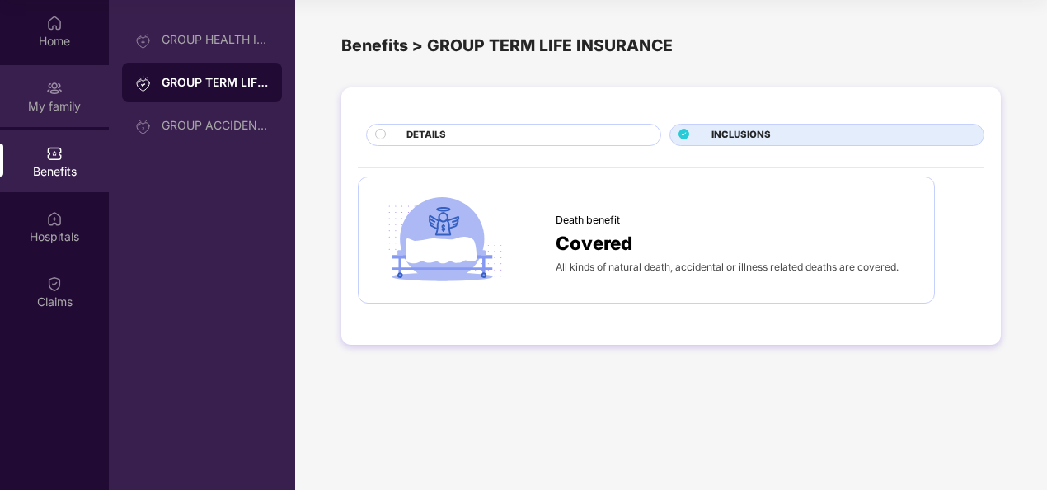
click at [64, 113] on div "My family" at bounding box center [54, 106] width 109 height 16
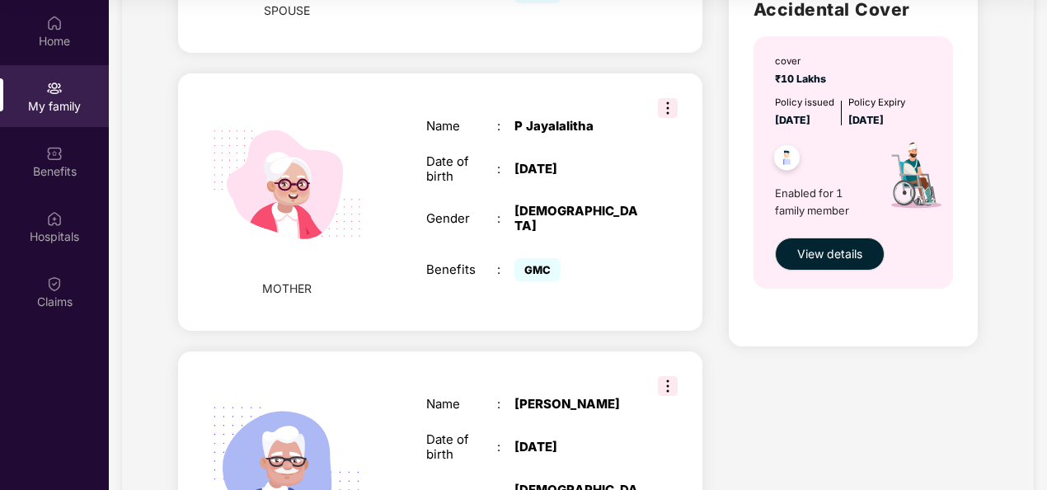
scroll to position [938, 0]
click at [815, 254] on span "View details" at bounding box center [829, 253] width 65 height 18
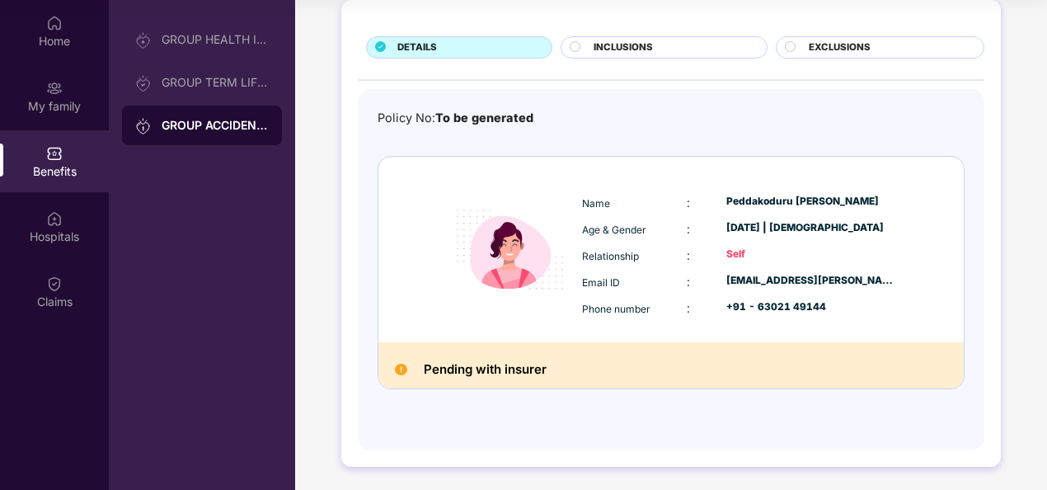
scroll to position [0, 0]
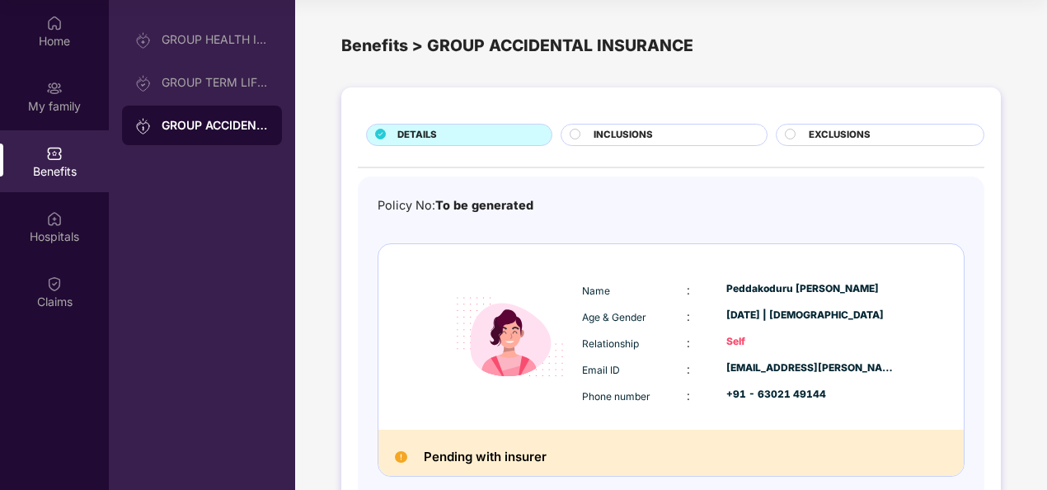
click at [640, 125] on div "INCLUSIONS" at bounding box center [664, 135] width 206 height 22
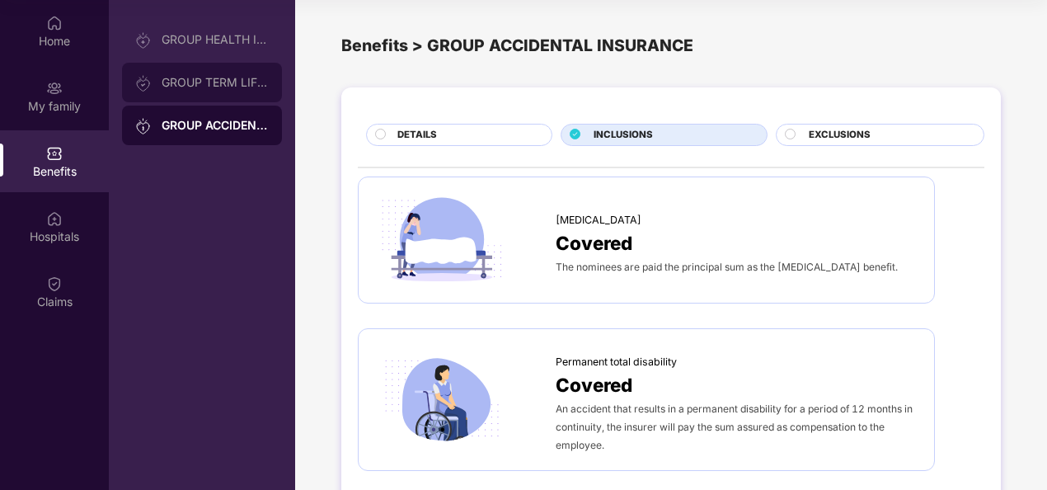
click at [223, 81] on div "GROUP TERM LIFE INSURANCE" at bounding box center [215, 82] width 107 height 13
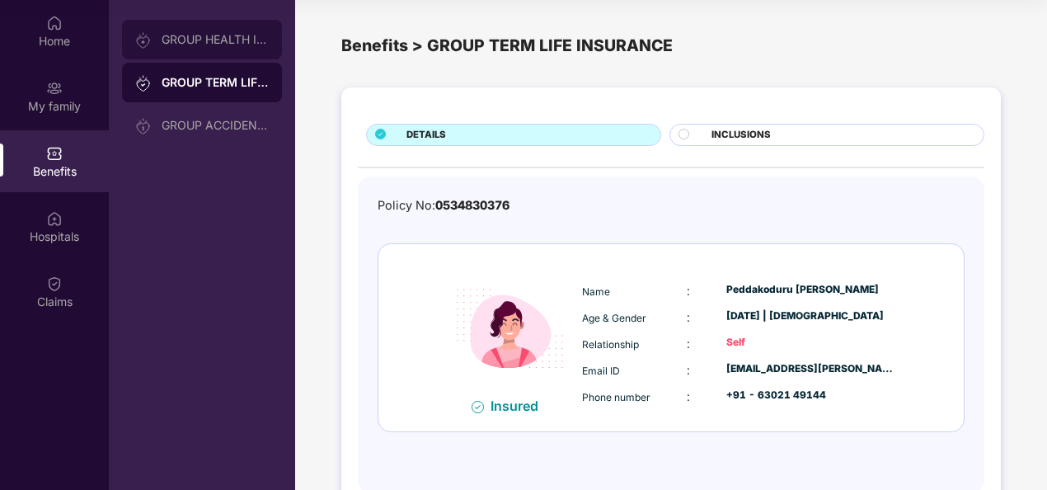
click at [208, 43] on div "GROUP HEALTH INSURANCE" at bounding box center [215, 39] width 107 height 13
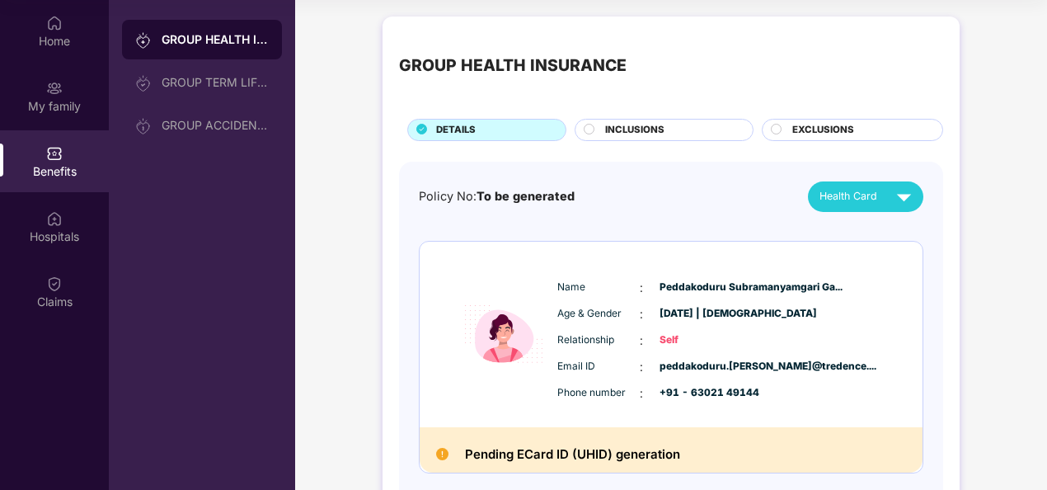
click at [683, 187] on div "Policy No: To be generated Health Card" at bounding box center [671, 196] width 505 height 31
click at [196, 83] on div "GROUP TERM LIFE INSURANCE" at bounding box center [215, 82] width 107 height 13
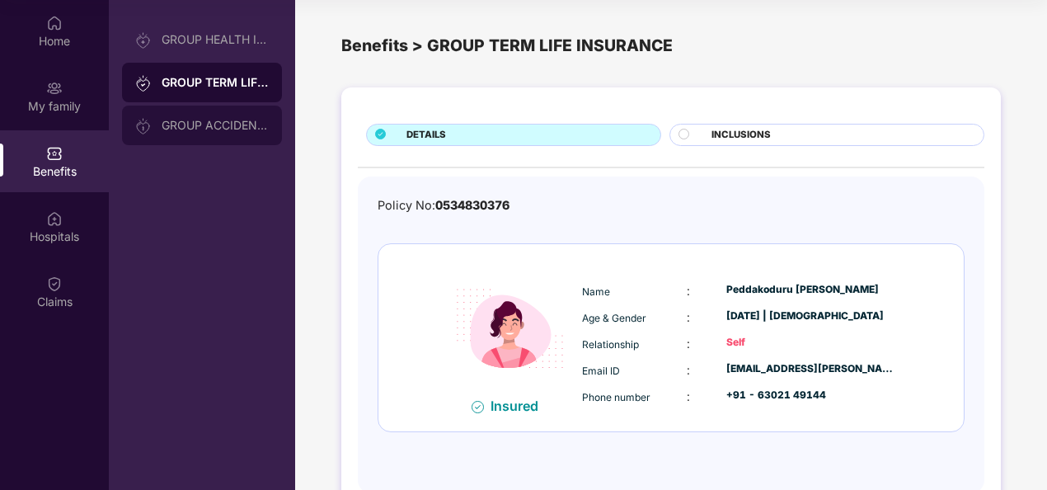
click at [219, 120] on div "GROUP ACCIDENTAL INSURANCE" at bounding box center [215, 125] width 107 height 13
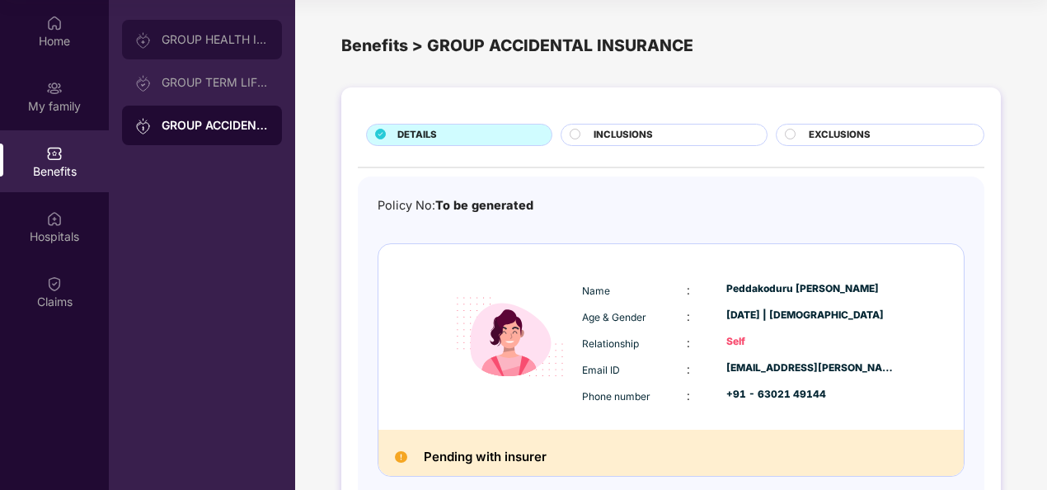
click at [242, 45] on div "GROUP HEALTH INSURANCE" at bounding box center [215, 39] width 107 height 13
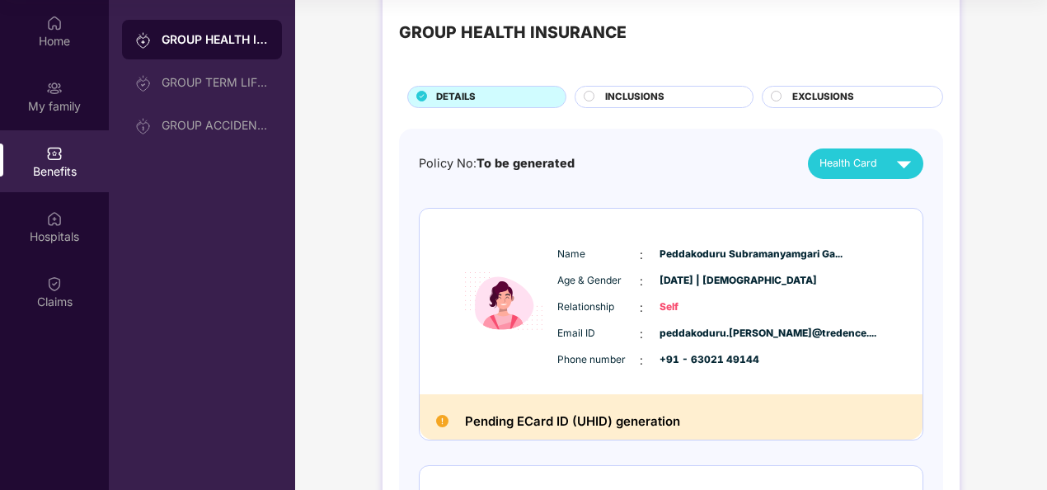
scroll to position [32, 0]
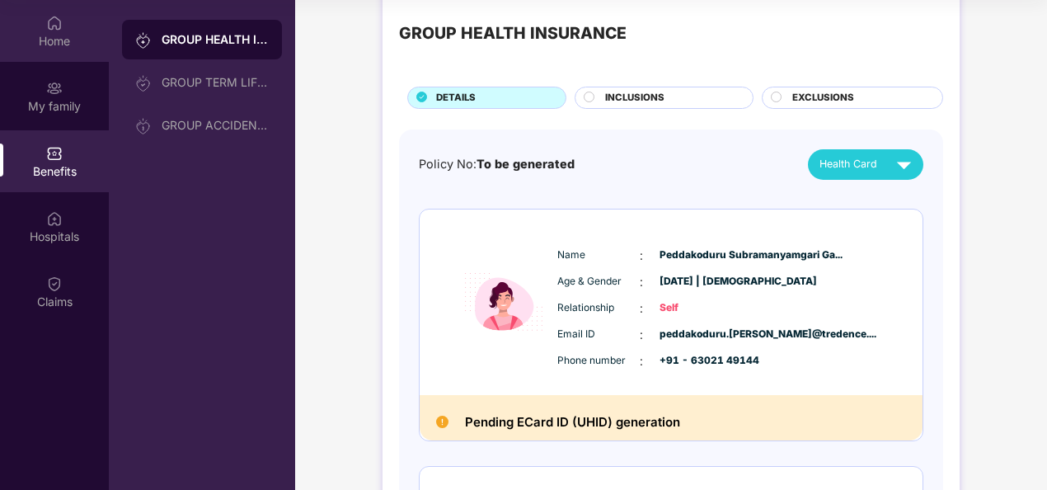
click at [59, 55] on div "Home" at bounding box center [54, 31] width 109 height 62
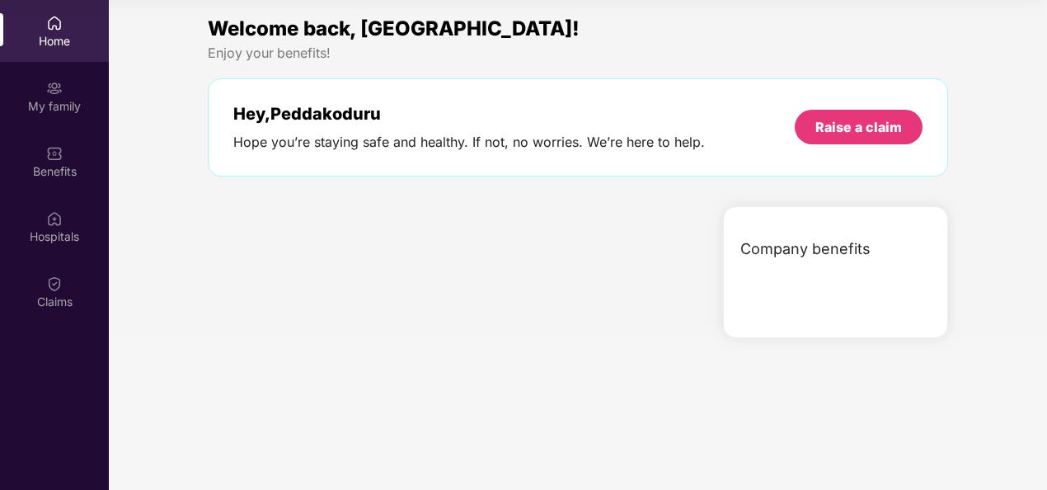
scroll to position [0, 0]
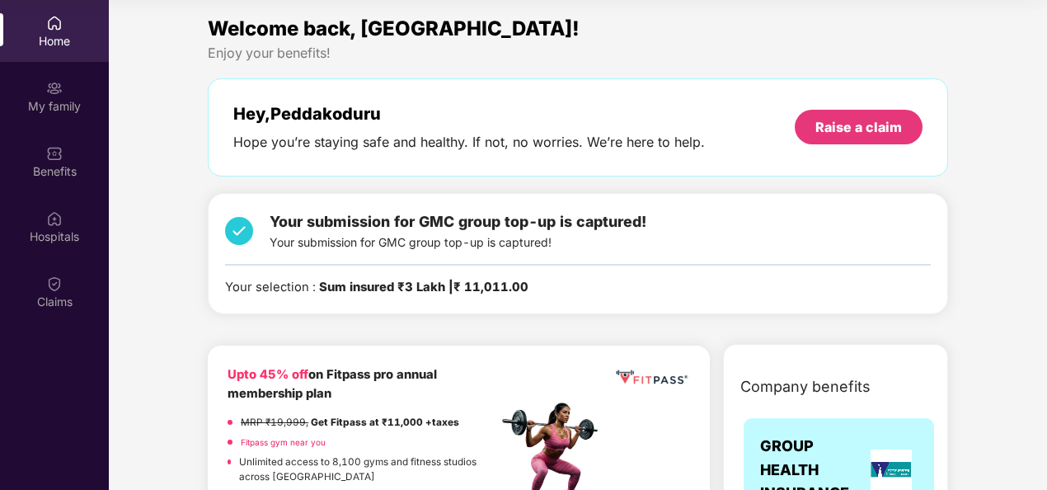
drag, startPoint x: 532, startPoint y: 284, endPoint x: 462, endPoint y: 297, distance: 71.2
drag, startPoint x: 462, startPoint y: 297, endPoint x: 525, endPoint y: 318, distance: 67.0
click at [525, 318] on div "Welcome back, [GEOGRAPHIC_DATA]! Enjoy your benefits! Hey, Peddakoduru Hope you…" at bounding box center [578, 171] width 754 height 317
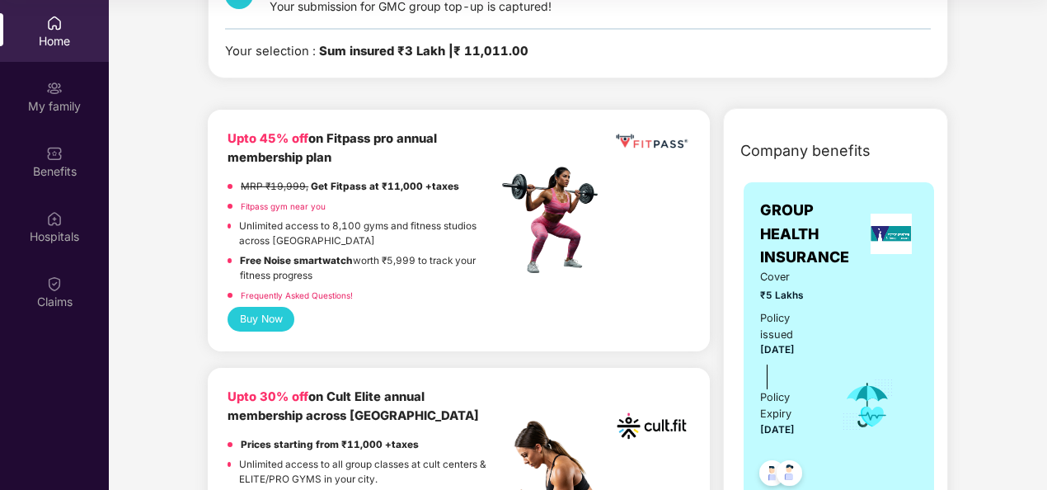
scroll to position [235, 0]
click at [276, 139] on b "Upto 45% off" at bounding box center [268, 139] width 81 height 15
drag, startPoint x: 276, startPoint y: 139, endPoint x: 310, endPoint y: 165, distance: 42.4
click at [310, 165] on div "Upto 45% off on Fitpass pro annual membership plan" at bounding box center [363, 149] width 270 height 39
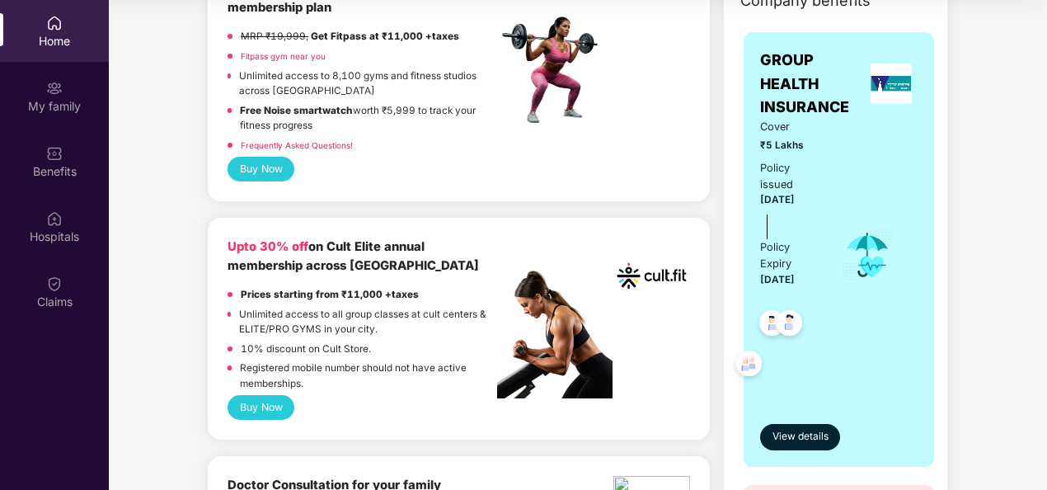
scroll to position [388, 0]
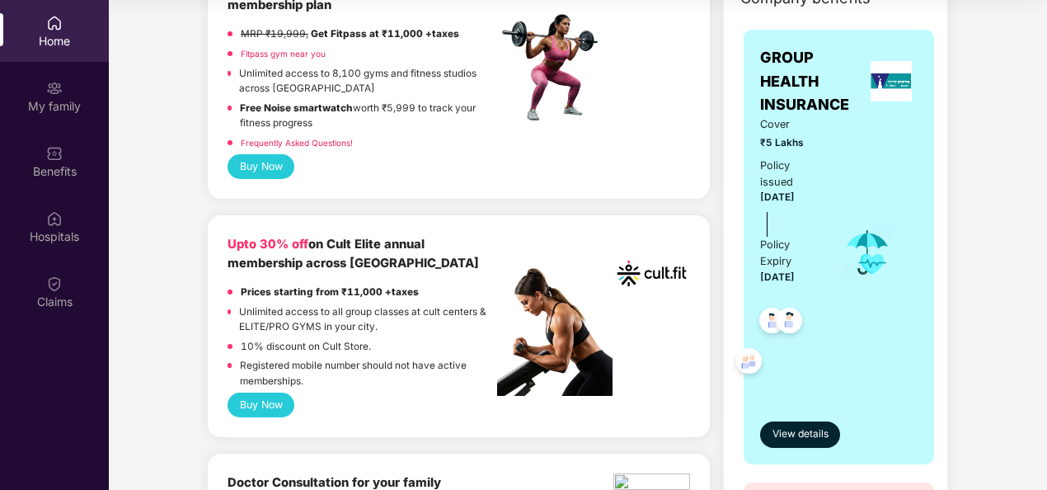
click at [439, 252] on div "Upto 30% off on Cult Elite annual membership across [GEOGRAPHIC_DATA]" at bounding box center [363, 254] width 270 height 39
click at [279, 242] on b "Upto 30% off" at bounding box center [268, 244] width 81 height 15
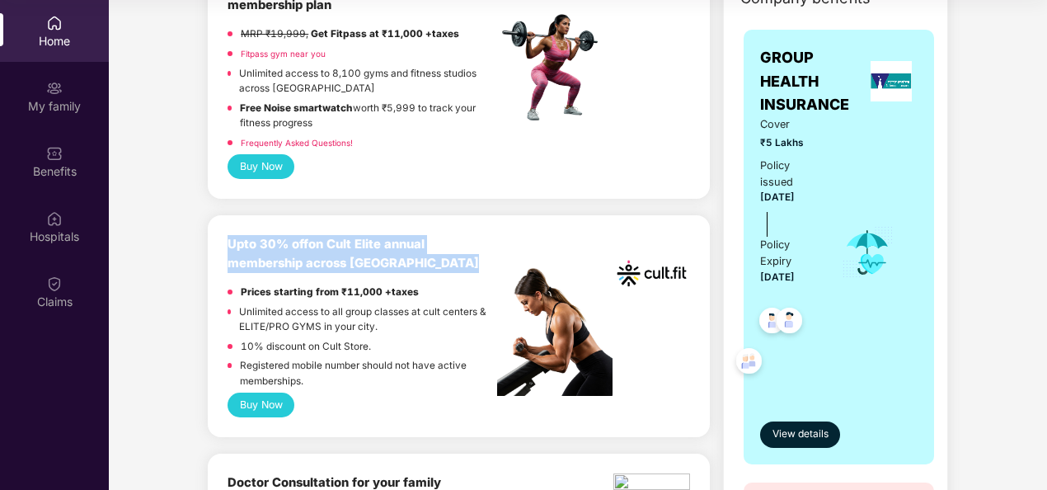
click at [279, 242] on b "Upto 30% off" at bounding box center [268, 244] width 81 height 15
click at [490, 249] on div "Upto 30% off on Cult Elite annual membership across [GEOGRAPHIC_DATA]" at bounding box center [363, 254] width 270 height 39
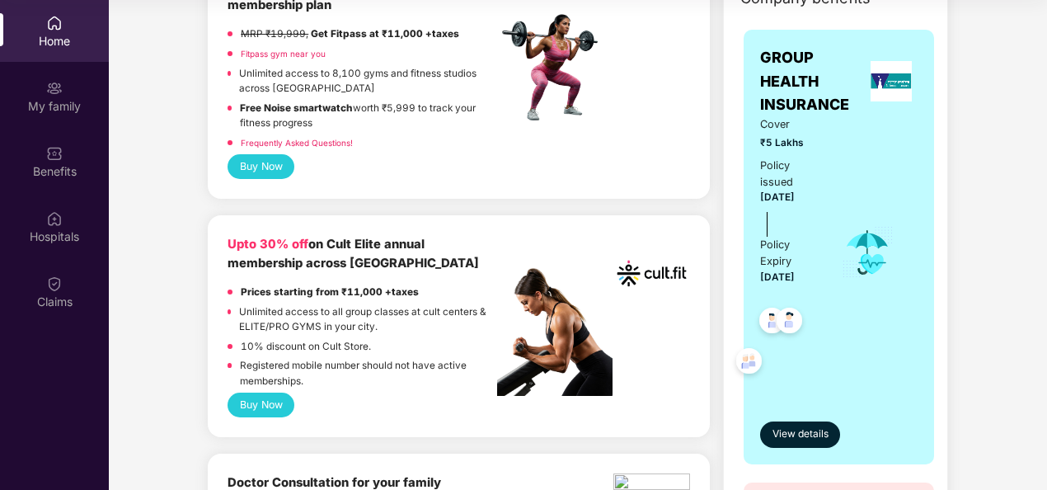
click at [338, 344] on p "10% discount on Cult Store." at bounding box center [306, 347] width 130 height 16
drag, startPoint x: 338, startPoint y: 344, endPoint x: 426, endPoint y: 339, distance: 88.4
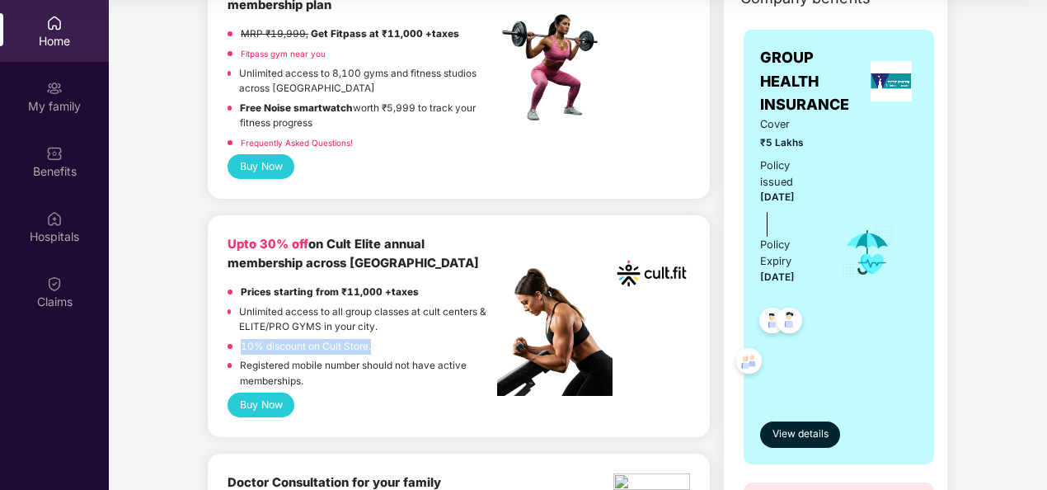
click at [426, 339] on div "10% discount on Cult Store." at bounding box center [363, 349] width 270 height 20
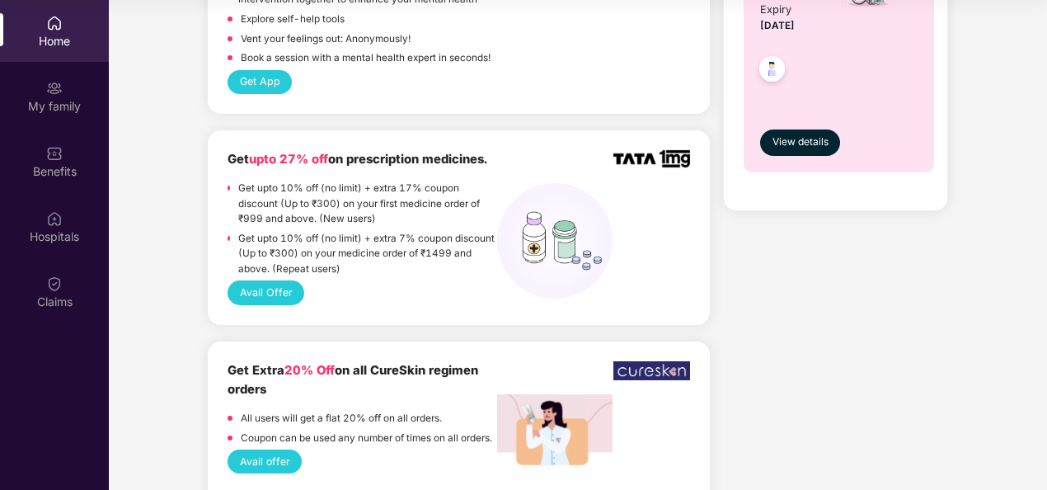
scroll to position [1505, 0]
click at [265, 289] on button "Avail Offer" at bounding box center [266, 291] width 77 height 24
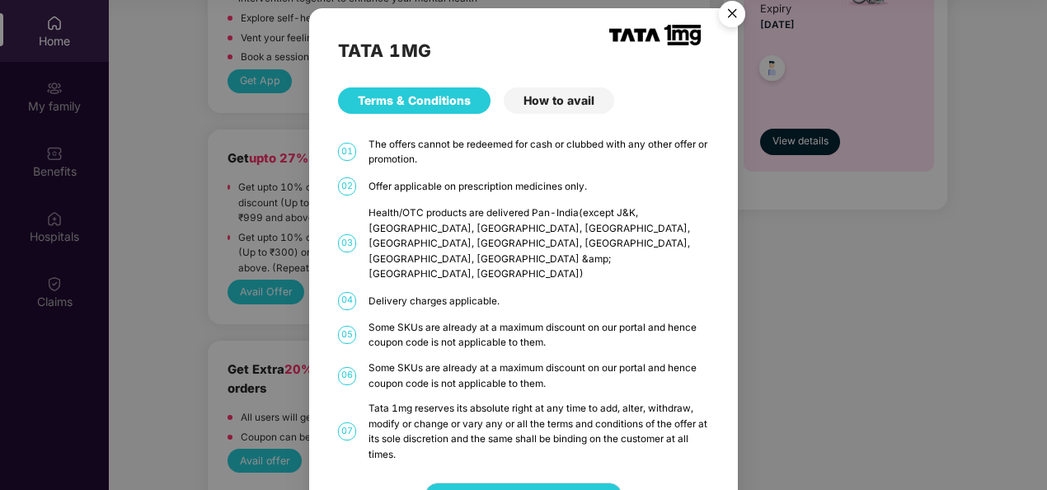
click at [724, 16] on img "Close" at bounding box center [732, 16] width 46 height 46
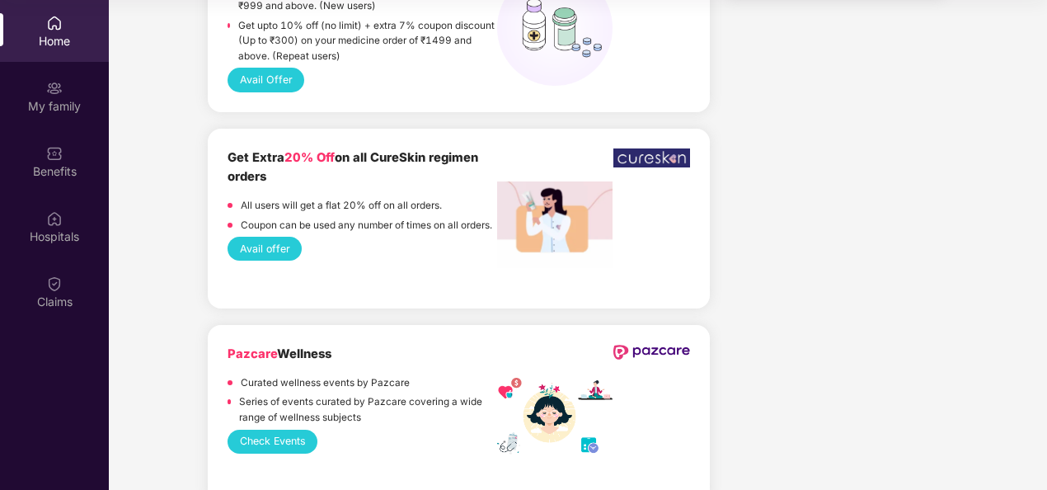
scroll to position [1717, 0]
click at [272, 247] on button "Avail offer" at bounding box center [265, 248] width 74 height 24
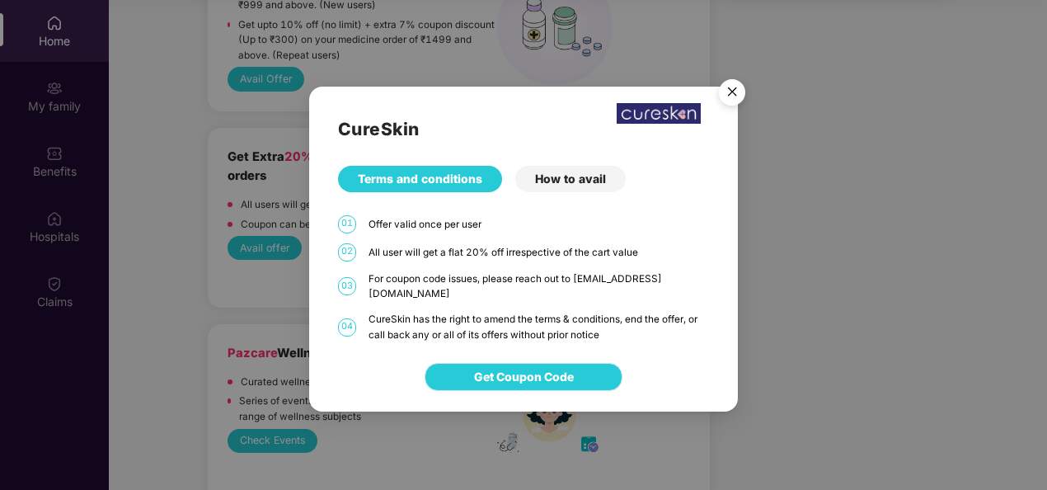
click at [528, 380] on button "Get Coupon Code" at bounding box center [524, 377] width 198 height 28
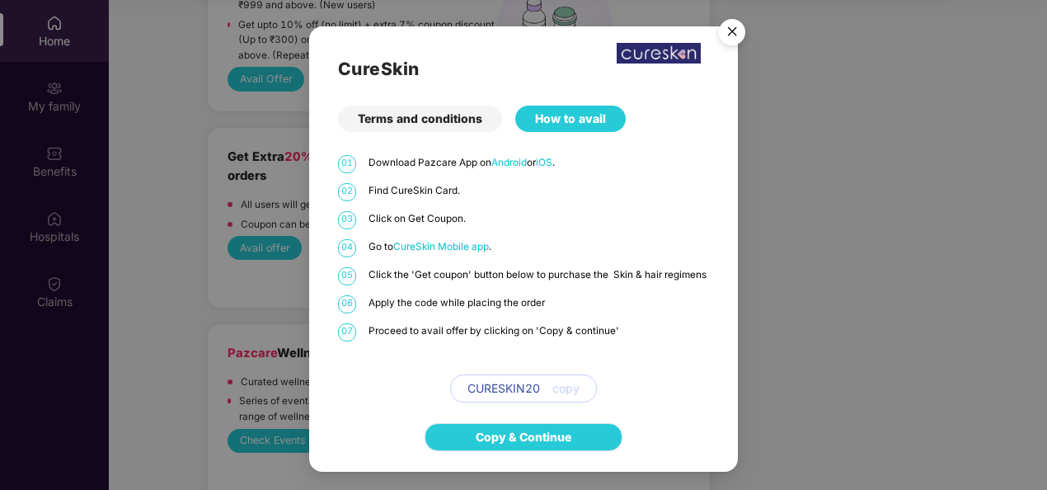
click at [526, 442] on link "Copy & Continue" at bounding box center [524, 437] width 96 height 18
click at [731, 30] on img "Close" at bounding box center [732, 35] width 46 height 46
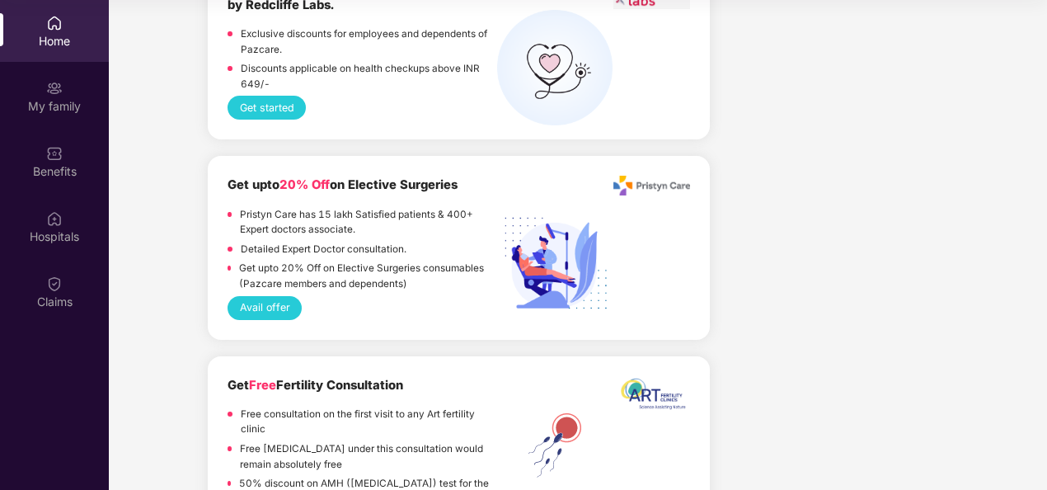
scroll to position [2482, 0]
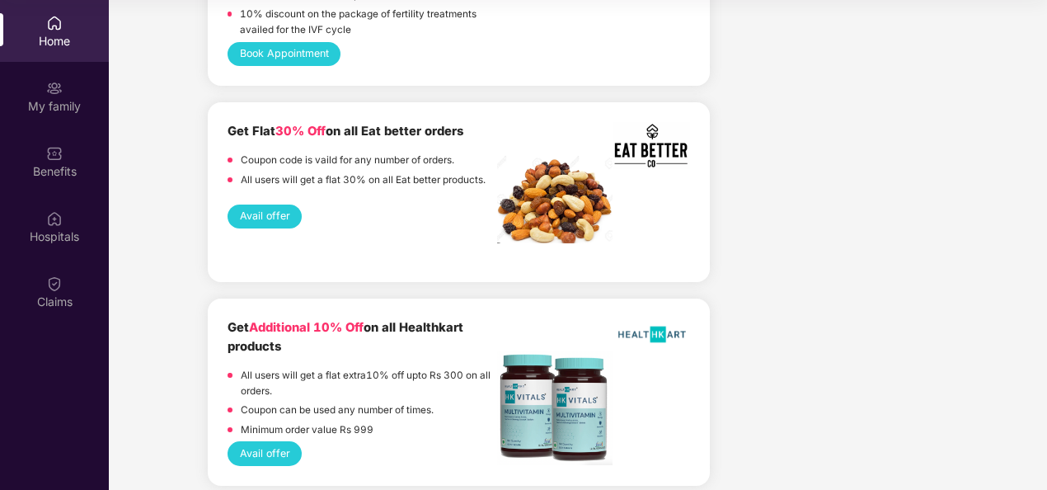
scroll to position [3017, 0]
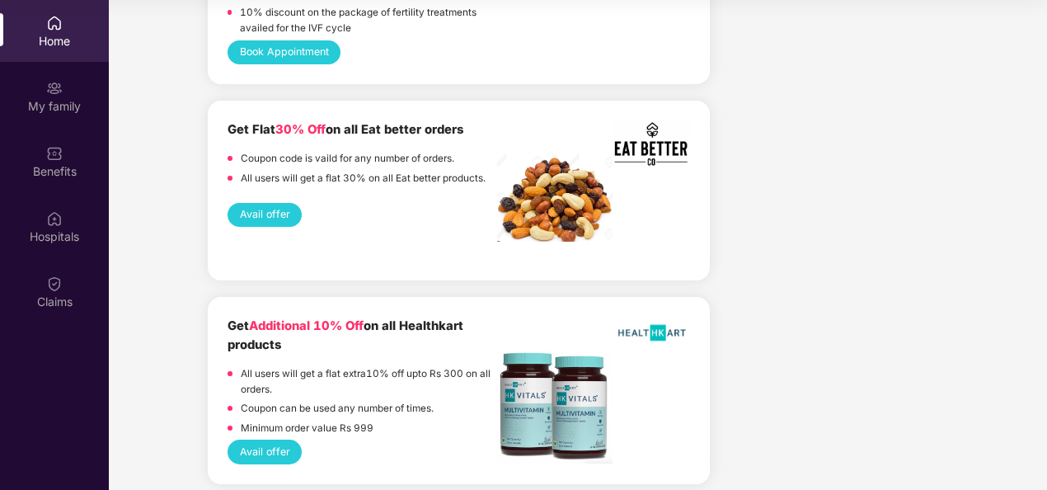
click at [256, 213] on button "Avail offer" at bounding box center [265, 215] width 74 height 24
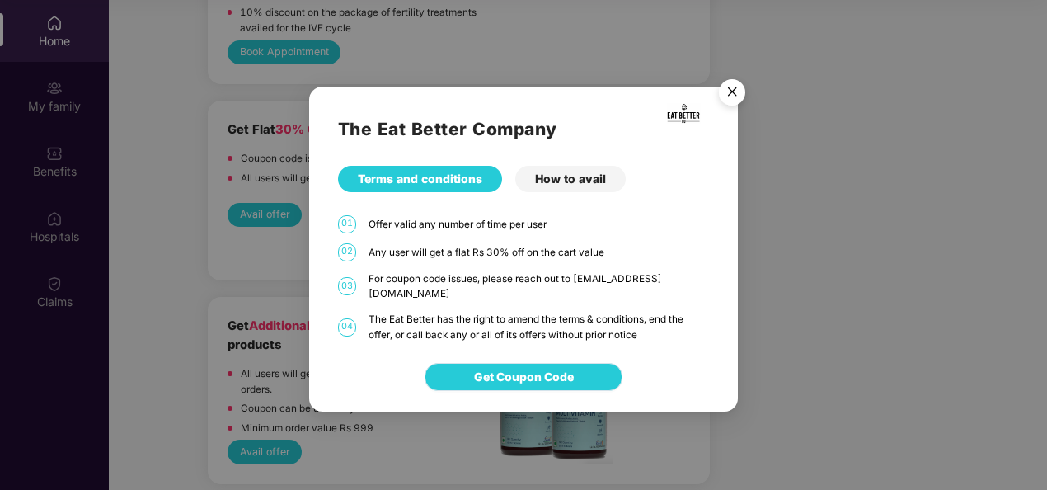
click at [524, 370] on span "Get Coupon Code" at bounding box center [524, 377] width 100 height 18
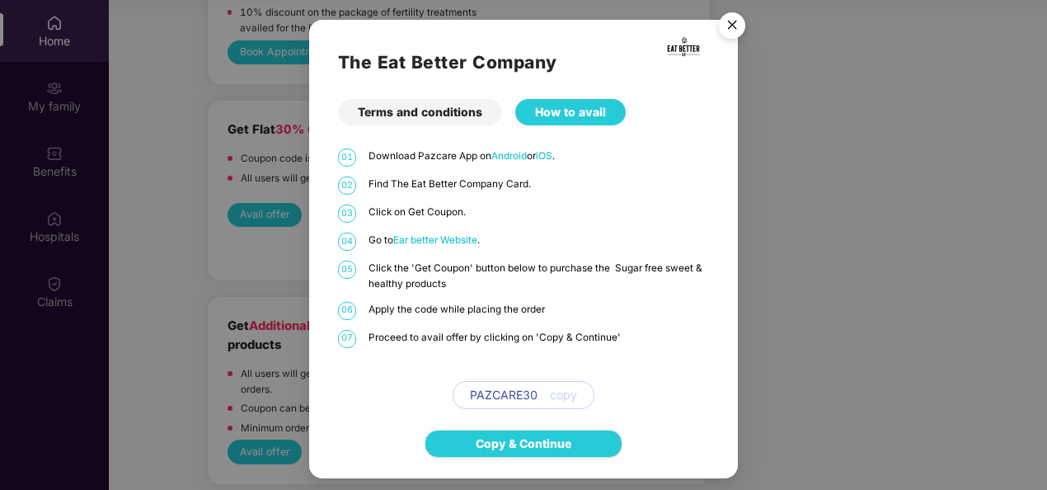
click at [539, 444] on link "Copy & Continue" at bounding box center [524, 443] width 96 height 18
click at [734, 29] on img "Close" at bounding box center [732, 28] width 46 height 46
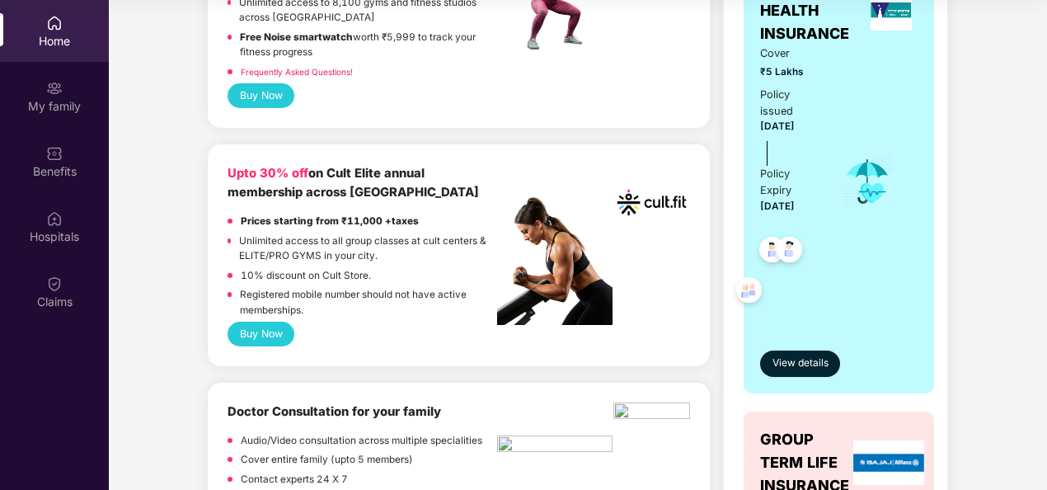
scroll to position [0, 0]
